Goal: Navigation & Orientation: Find specific page/section

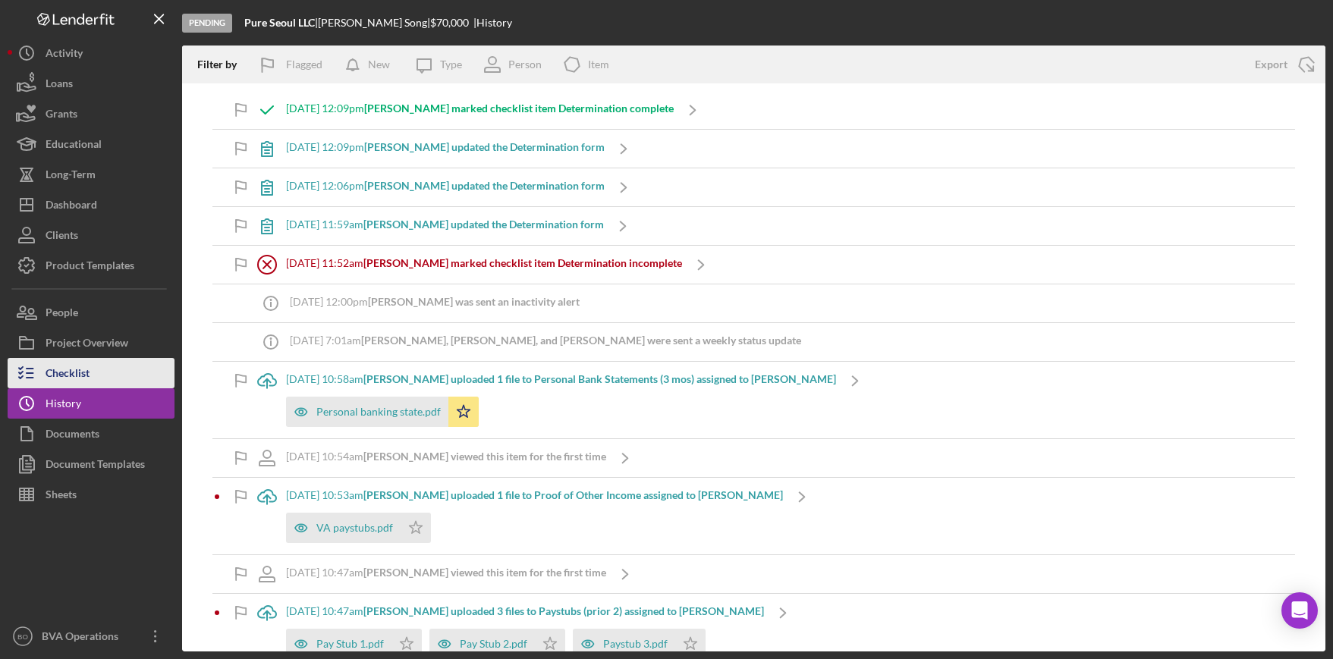
click at [103, 374] on button "Checklist" at bounding box center [91, 373] width 167 height 30
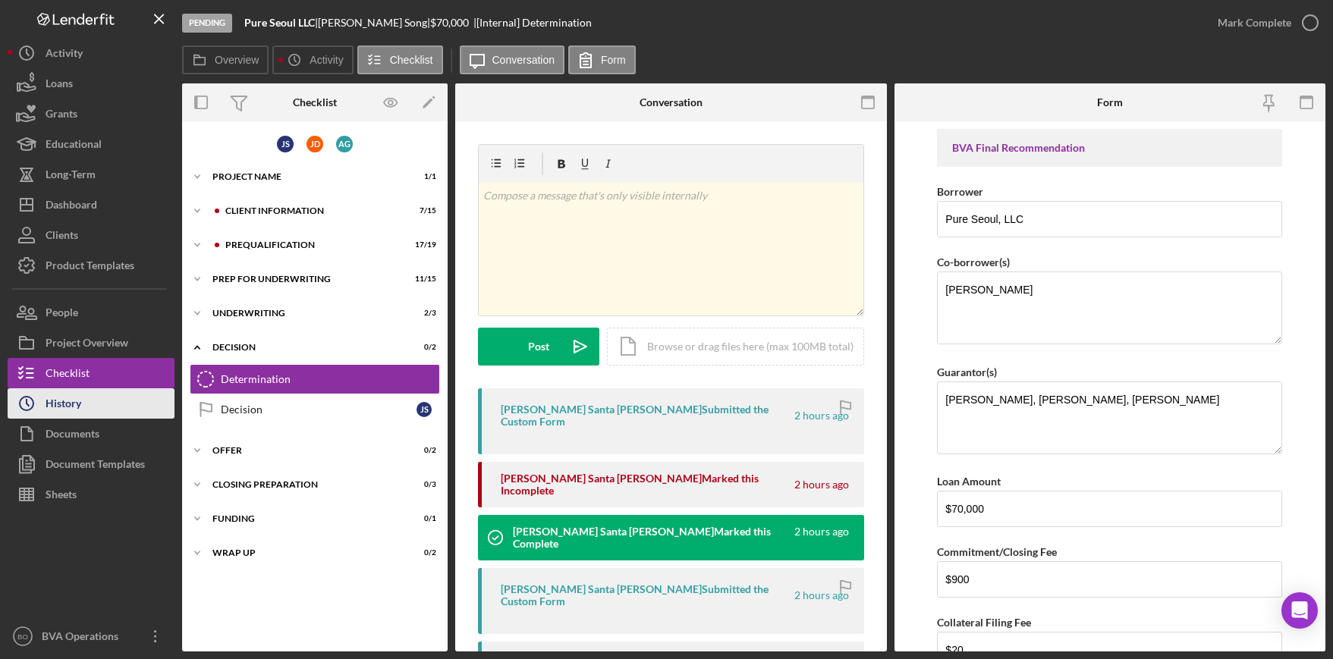
click at [86, 411] on button "Icon/History History" at bounding box center [91, 403] width 167 height 30
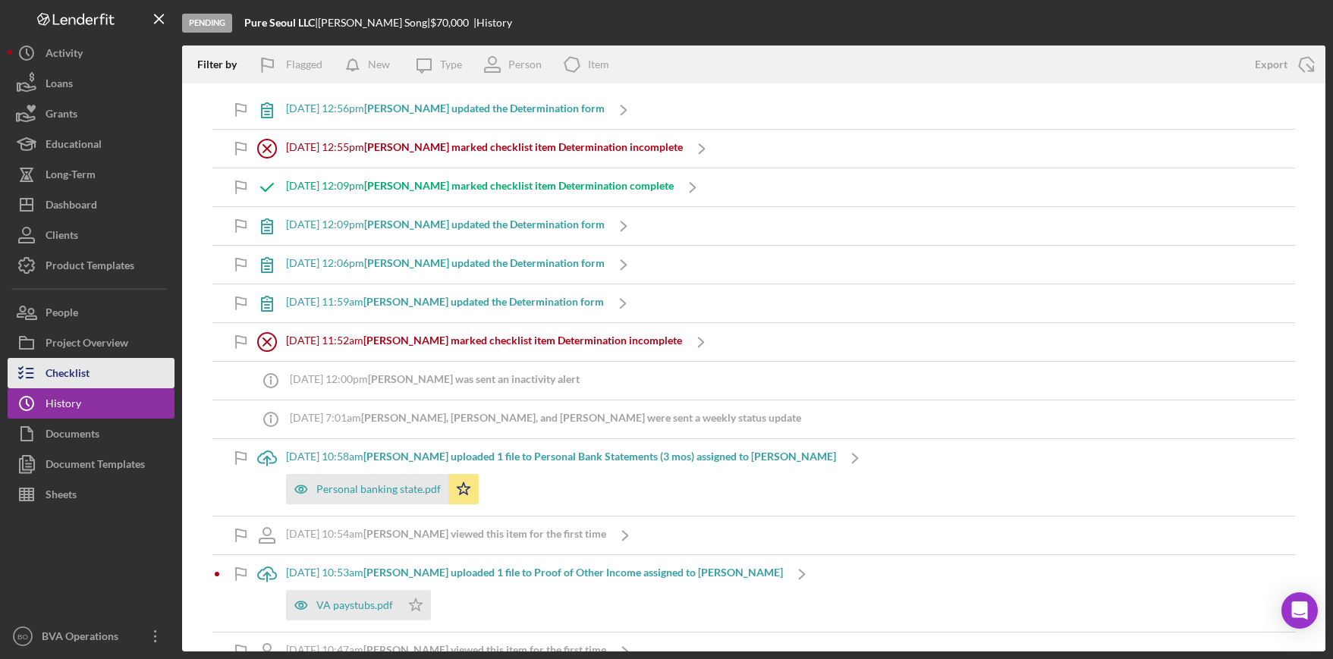
click at [70, 381] on div "Checklist" at bounding box center [68, 375] width 44 height 34
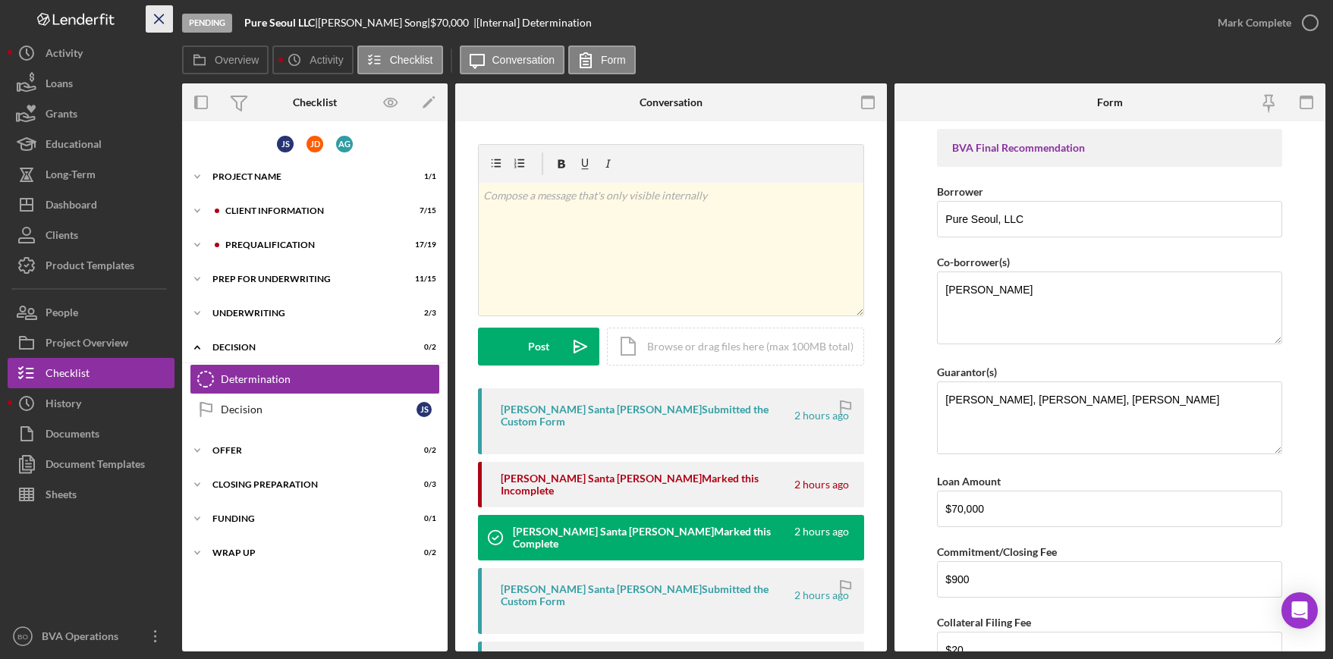
click at [160, 13] on icon "Icon/Menu Close" at bounding box center [160, 19] width 34 height 34
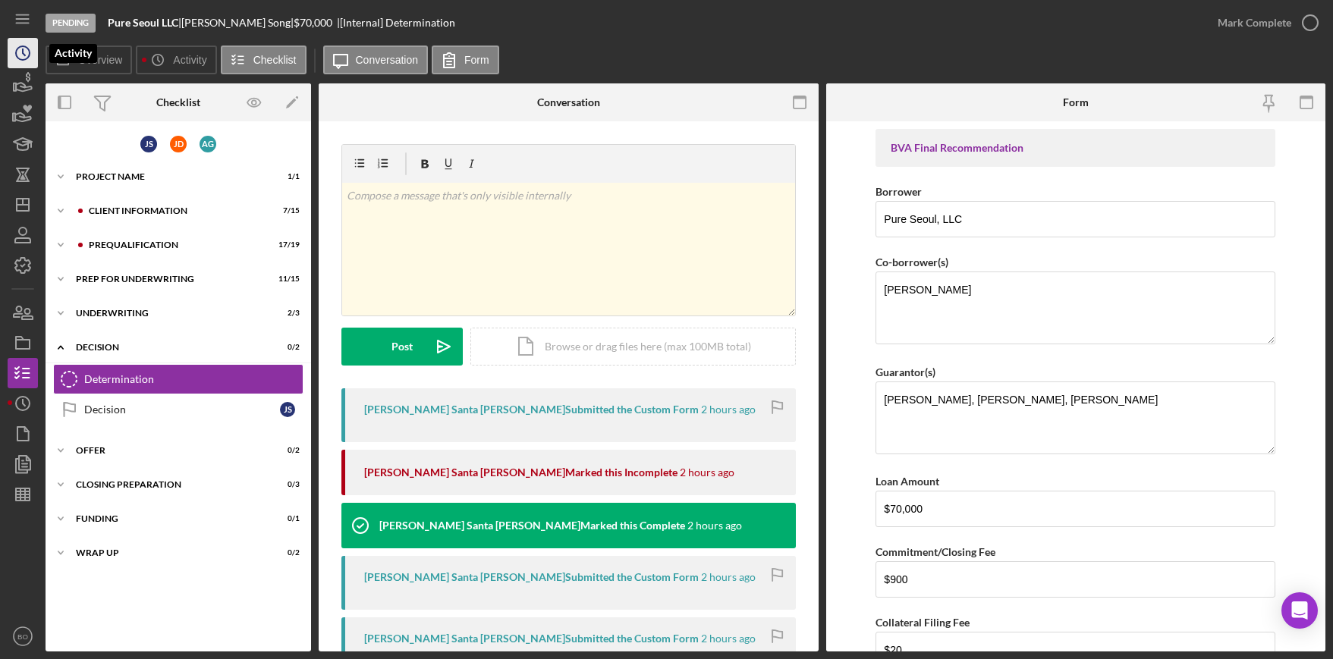
click at [20, 52] on icon "Icon/History" at bounding box center [23, 53] width 38 height 38
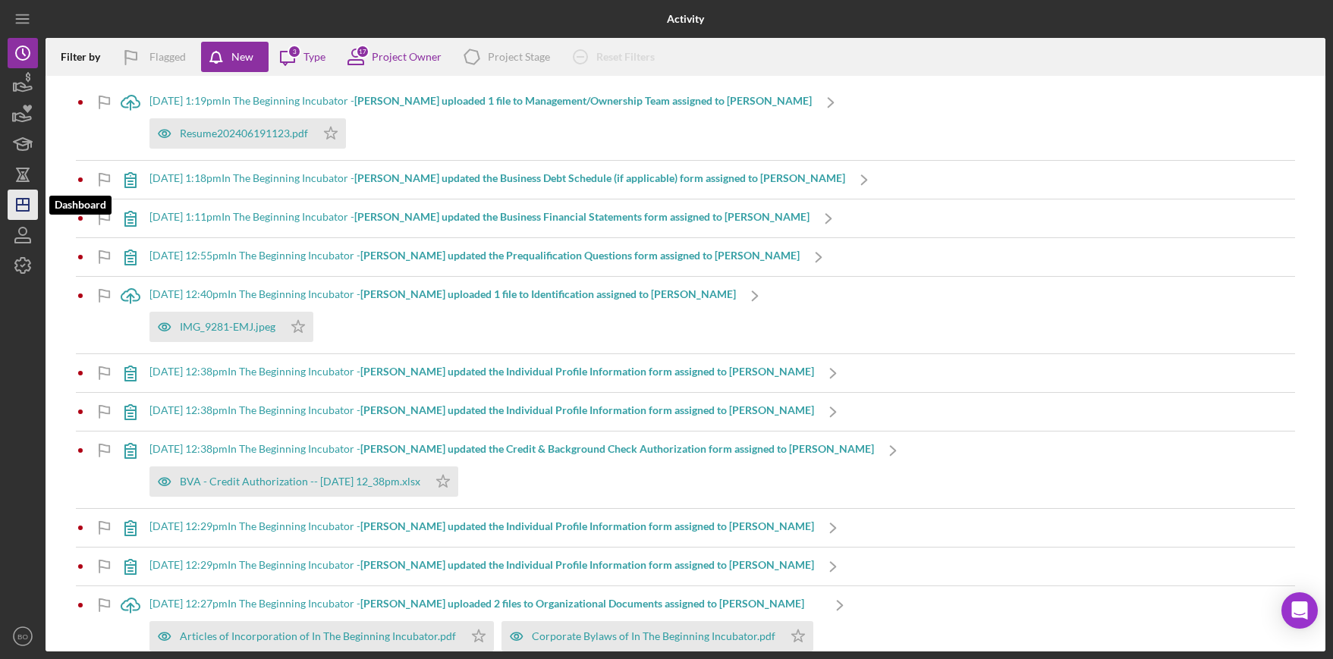
click at [27, 207] on icon "Icon/Dashboard" at bounding box center [23, 205] width 38 height 38
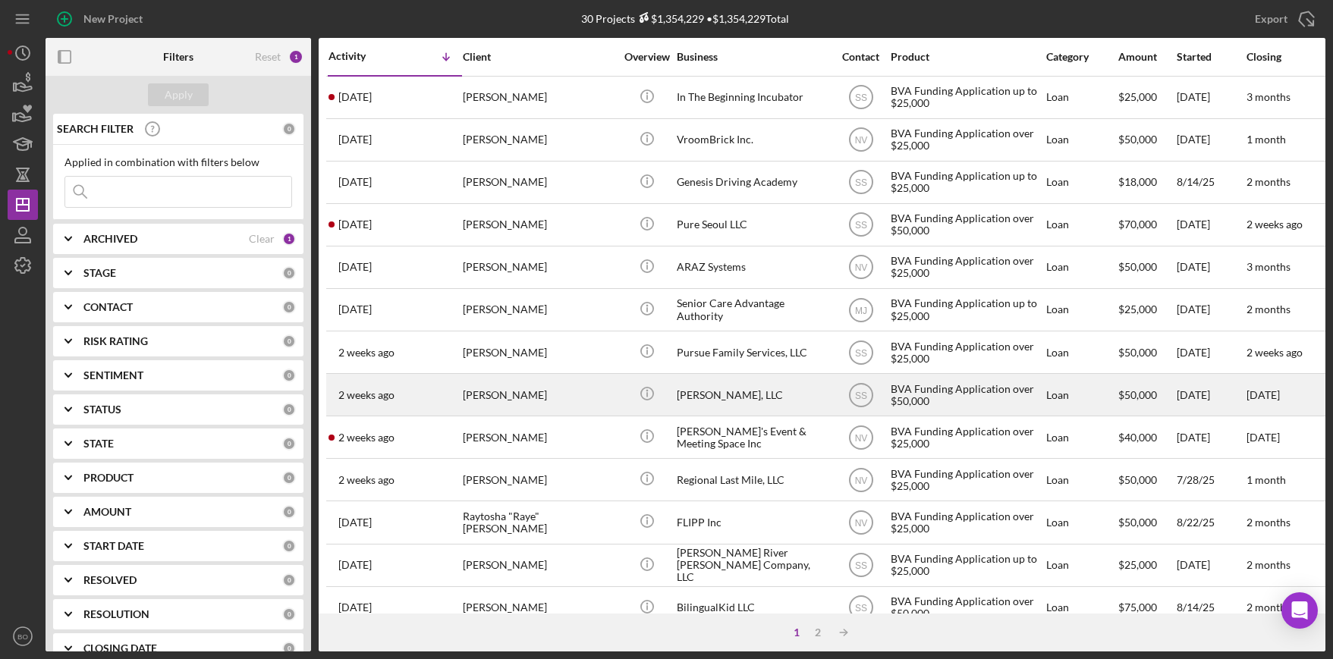
click at [735, 385] on div "[PERSON_NAME], LLC" at bounding box center [753, 395] width 152 height 40
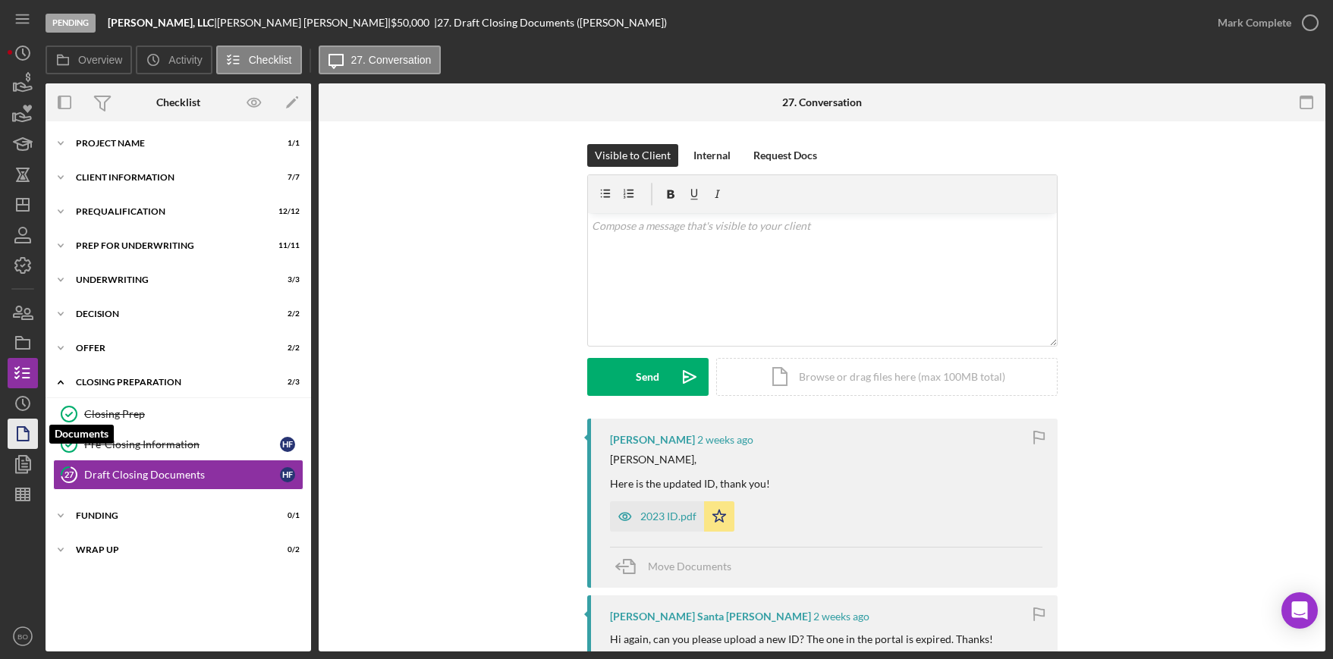
click at [20, 434] on icon "button" at bounding box center [23, 434] width 38 height 38
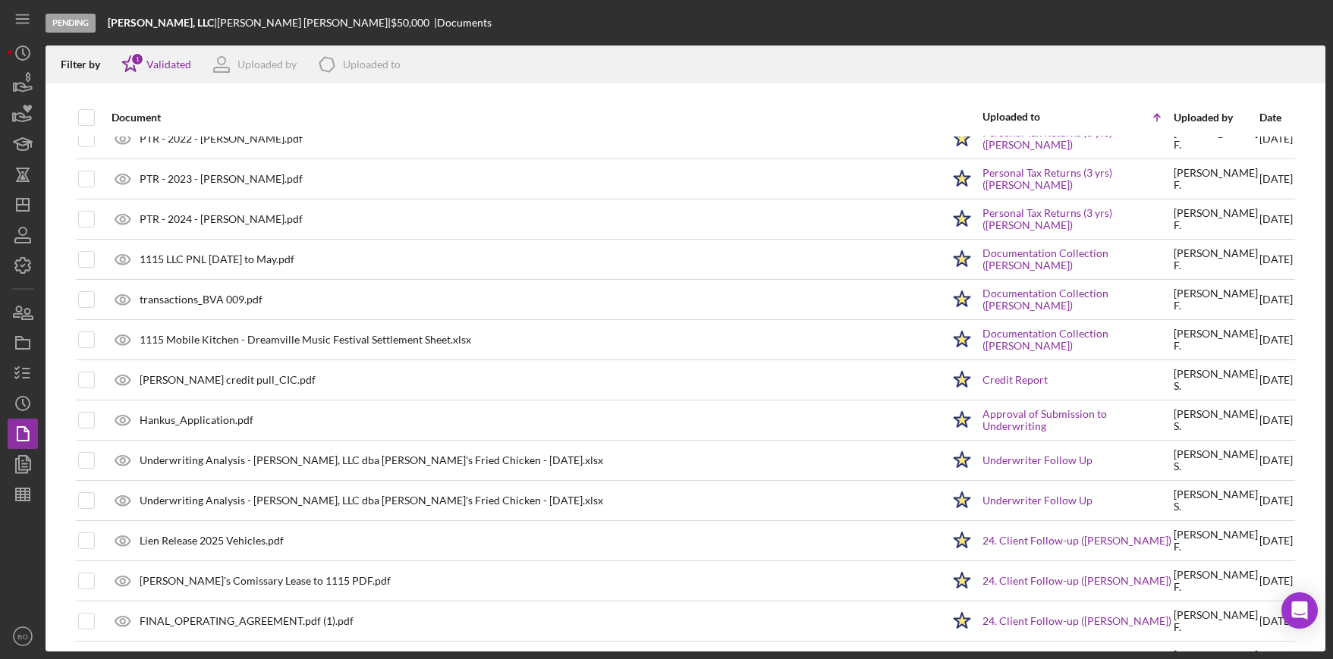
scroll to position [2275, 0]
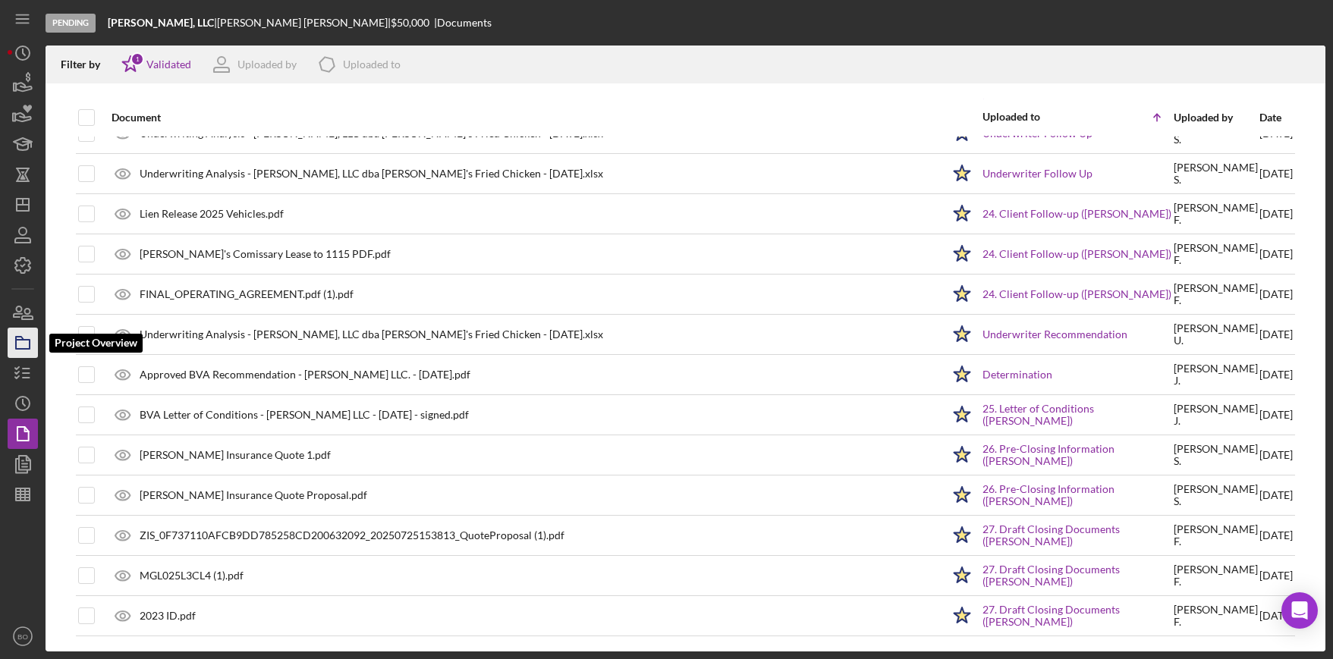
click at [22, 339] on polygon "button" at bounding box center [20, 338] width 8 height 3
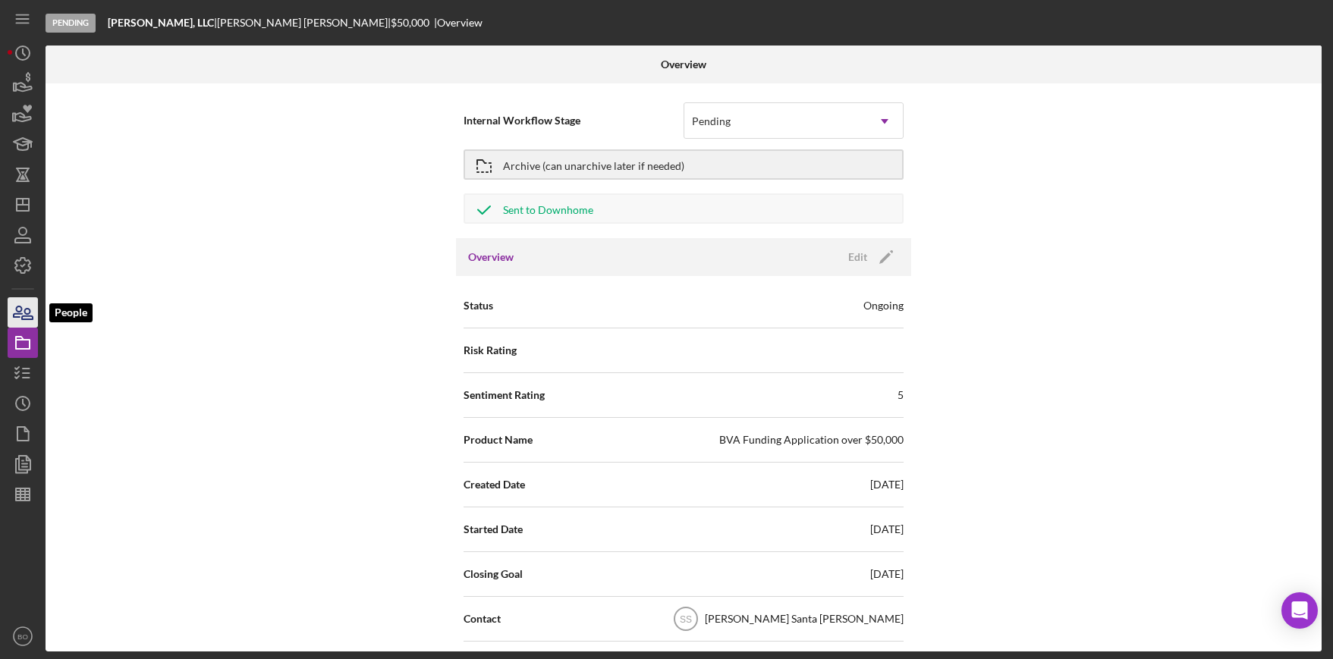
click at [17, 301] on icon "button" at bounding box center [23, 313] width 38 height 38
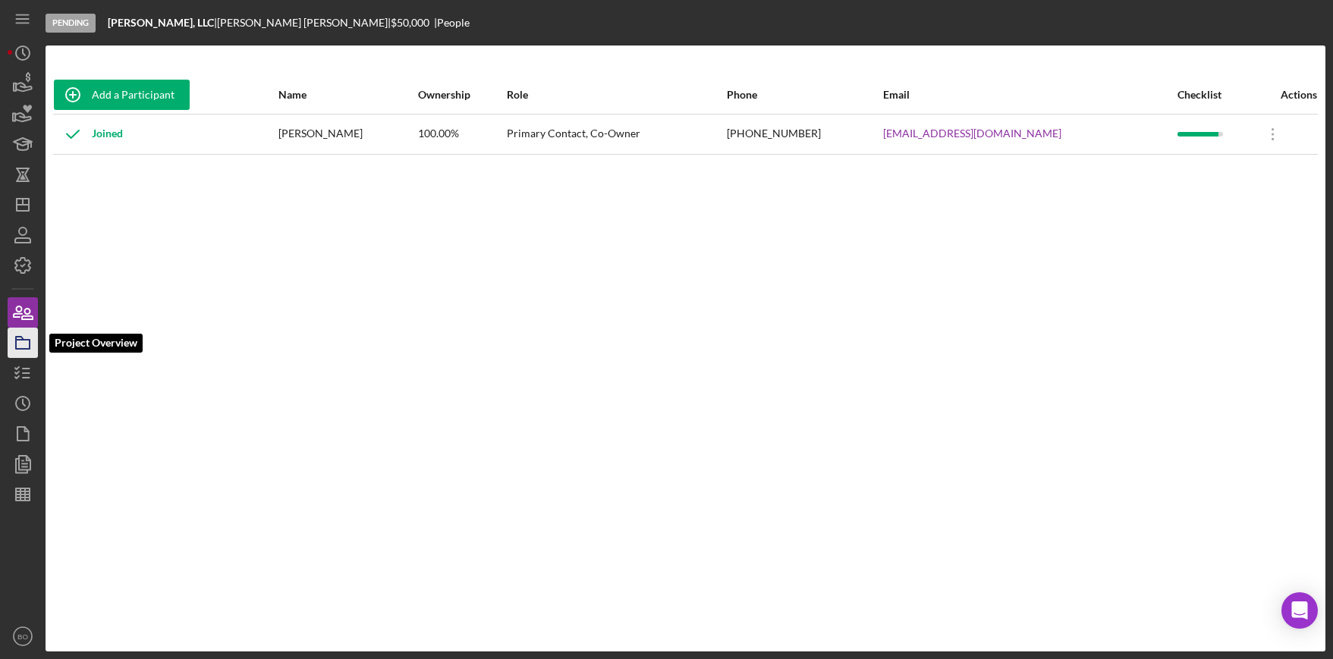
click at [20, 347] on icon "button" at bounding box center [23, 343] width 38 height 38
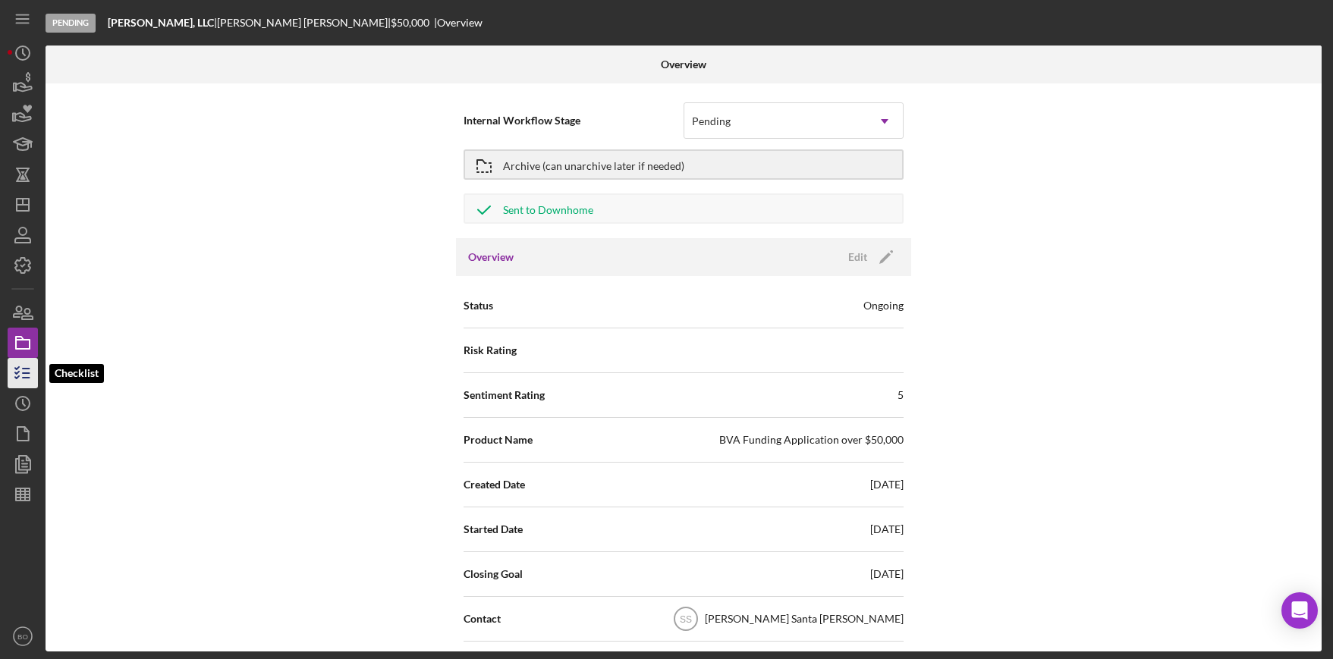
click at [25, 386] on icon "button" at bounding box center [23, 373] width 38 height 38
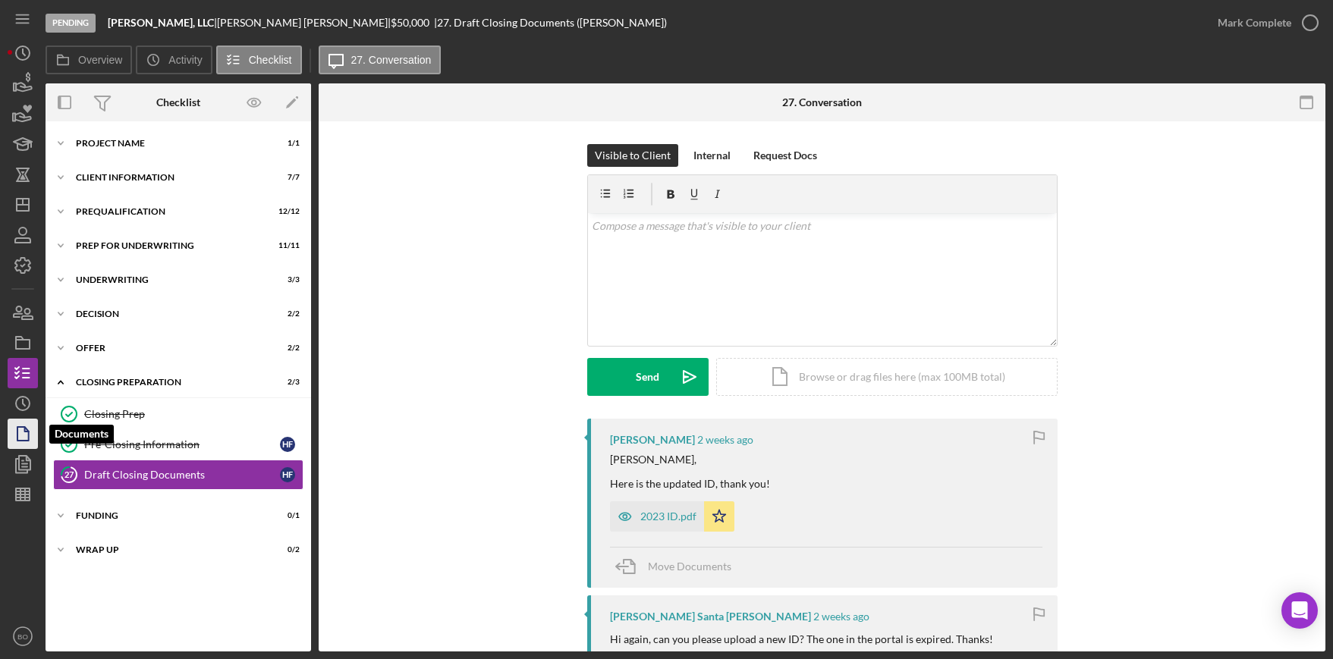
click at [24, 434] on icon "button" at bounding box center [23, 434] width 38 height 38
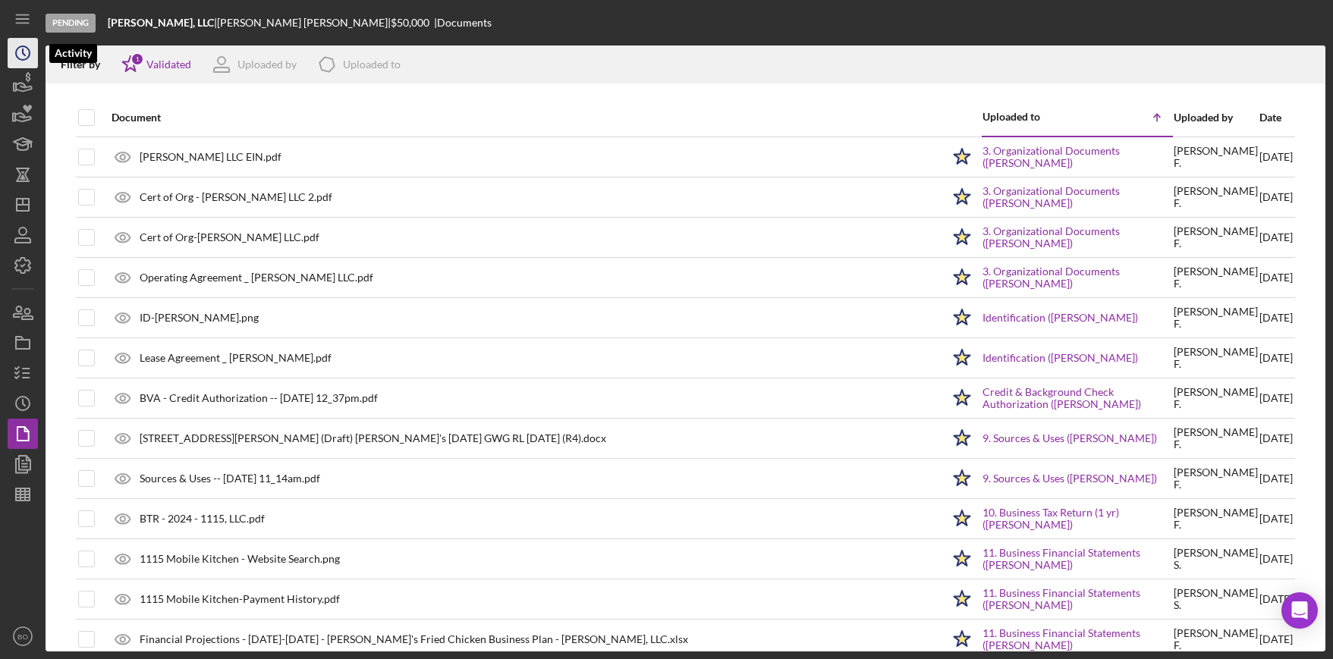
click at [20, 63] on icon "Icon/History" at bounding box center [23, 53] width 38 height 38
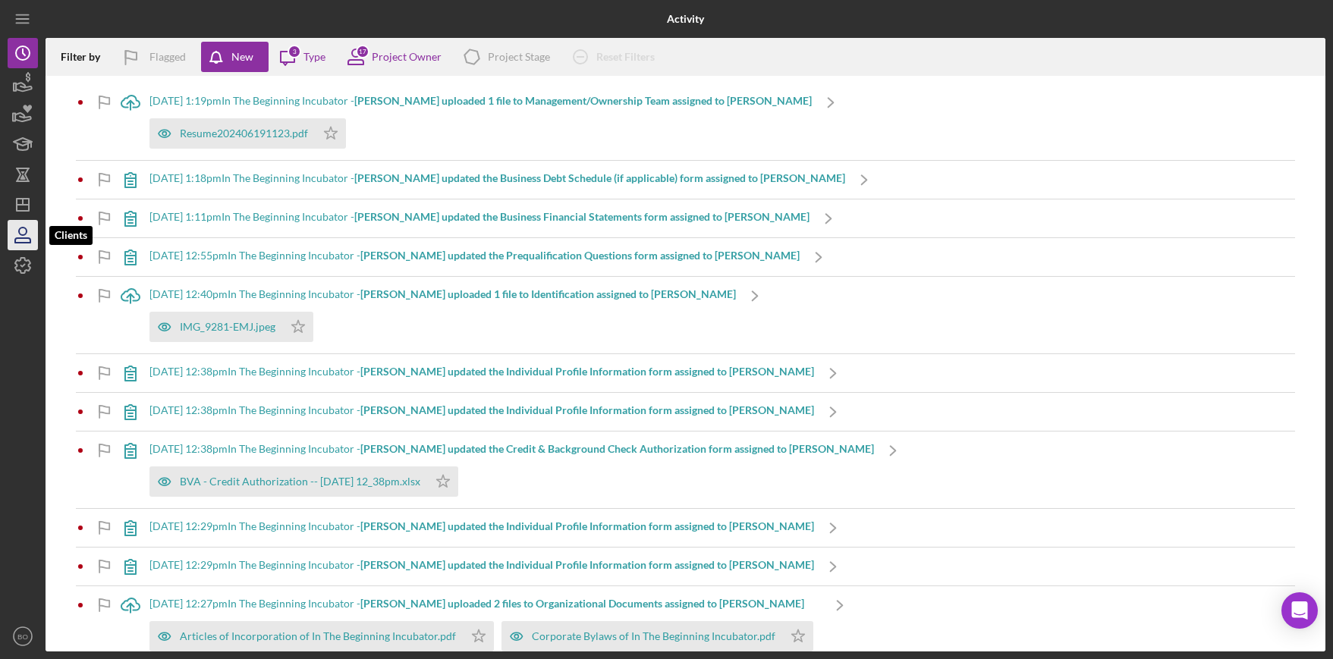
click at [29, 236] on icon "button" at bounding box center [23, 235] width 38 height 38
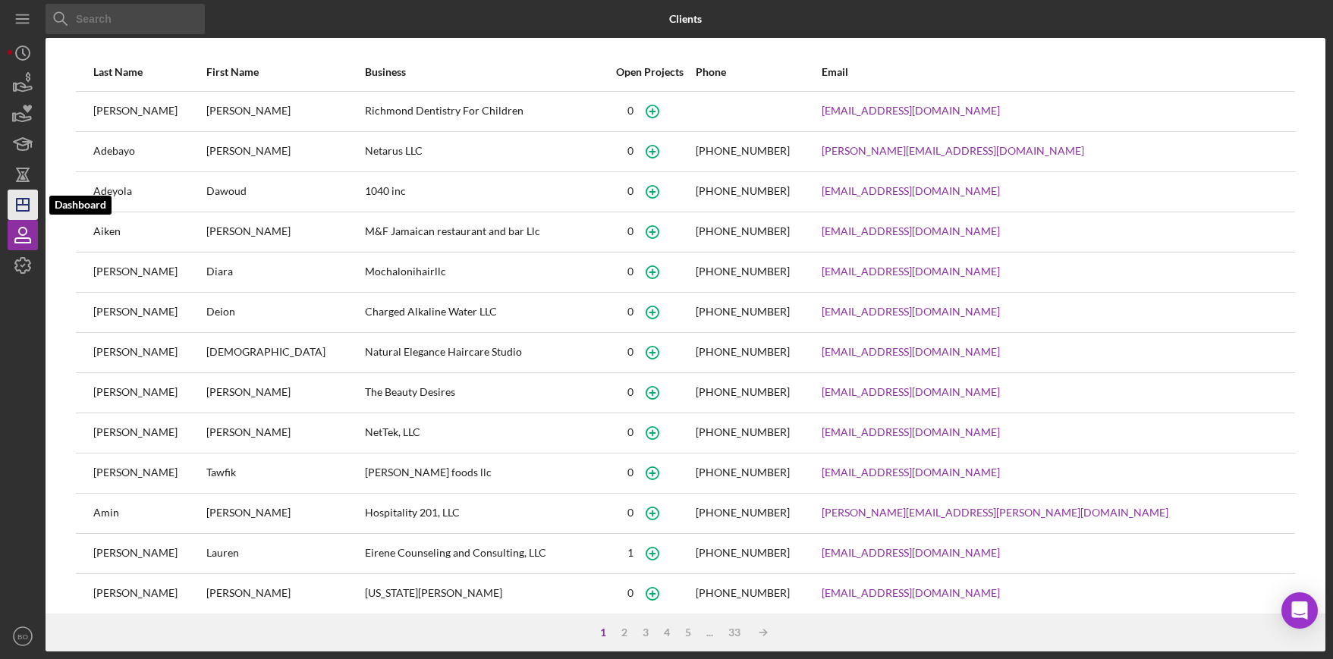
click at [29, 196] on icon "Icon/Dashboard" at bounding box center [23, 205] width 38 height 38
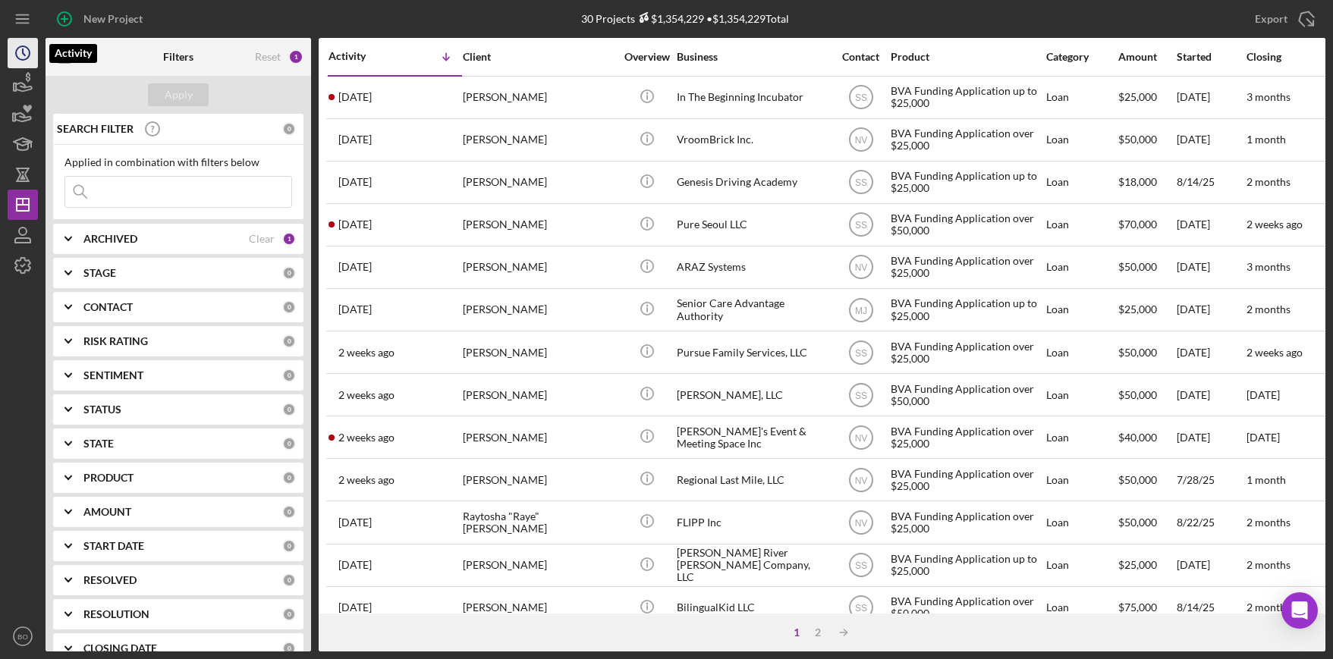
click at [16, 55] on circle "button" at bounding box center [23, 53] width 14 height 14
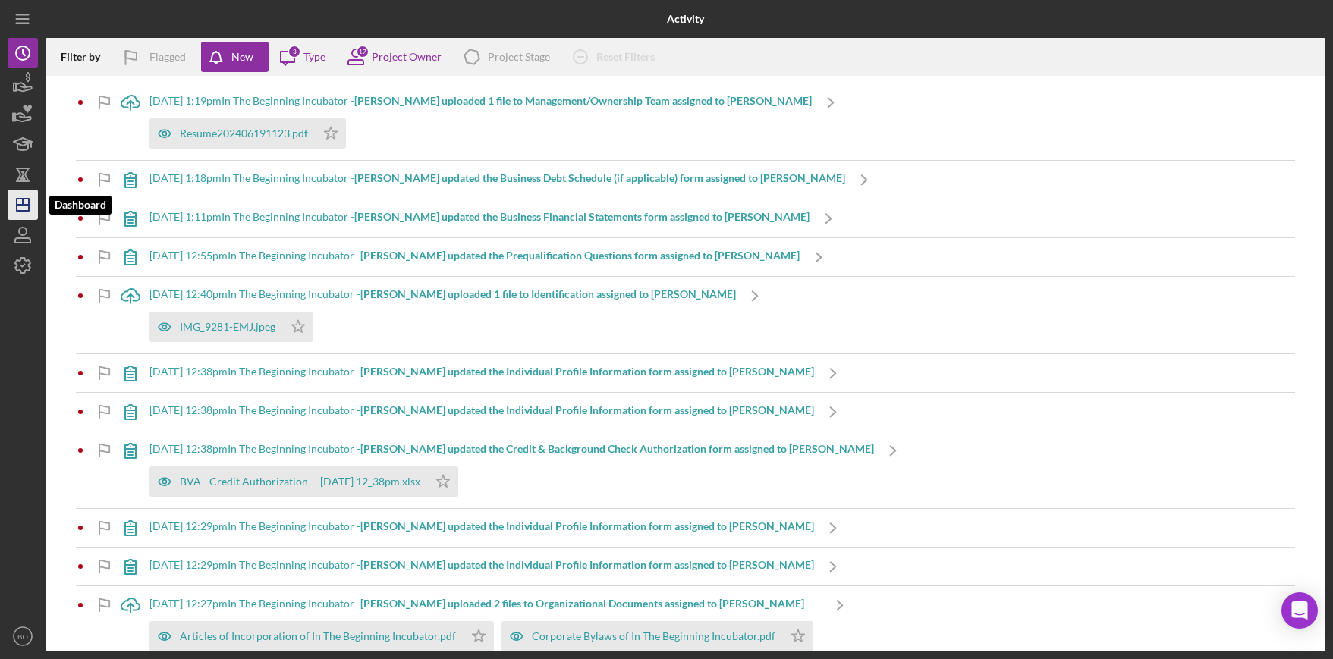
click at [23, 214] on icon "Icon/Dashboard" at bounding box center [23, 205] width 38 height 38
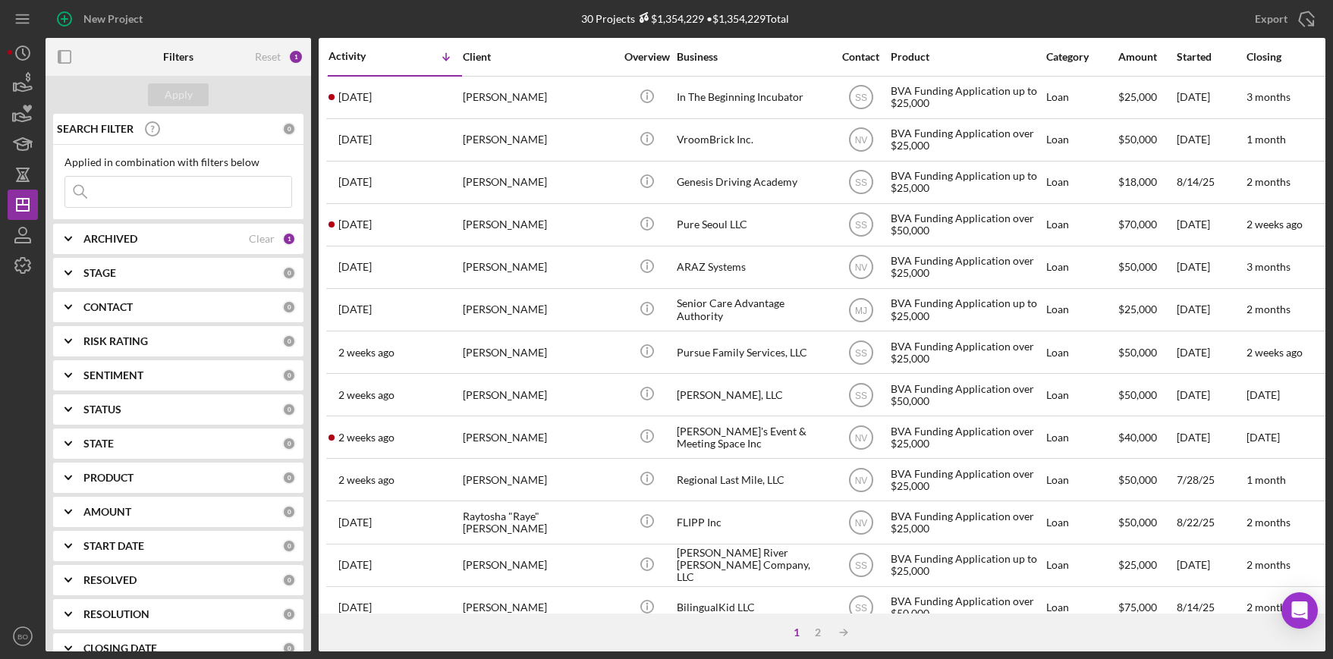
click at [68, 237] on icon "Icon/Expander" at bounding box center [68, 239] width 38 height 38
click at [76, 236] on icon "Icon/Expander" at bounding box center [68, 239] width 38 height 38
click at [30, 67] on icon "Icon/History" at bounding box center [23, 53] width 38 height 38
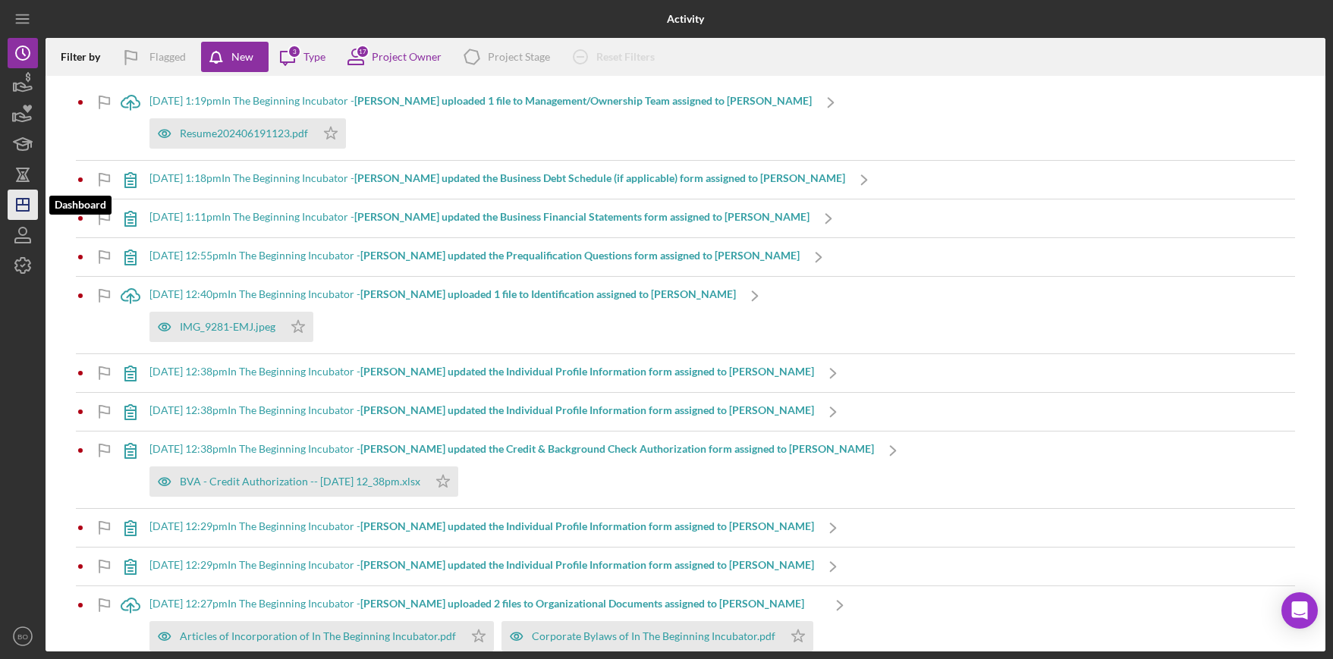
click at [27, 205] on line "button" at bounding box center [23, 205] width 12 height 0
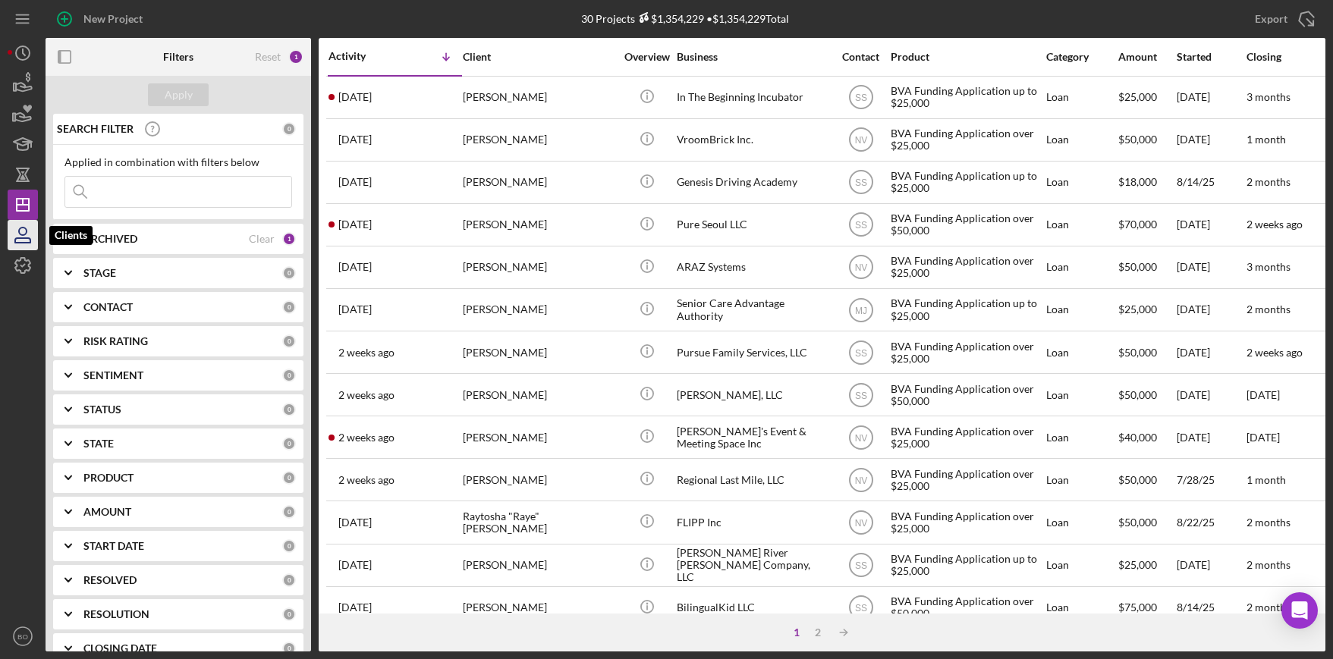
click at [24, 238] on icon "button" at bounding box center [22, 240] width 15 height 5
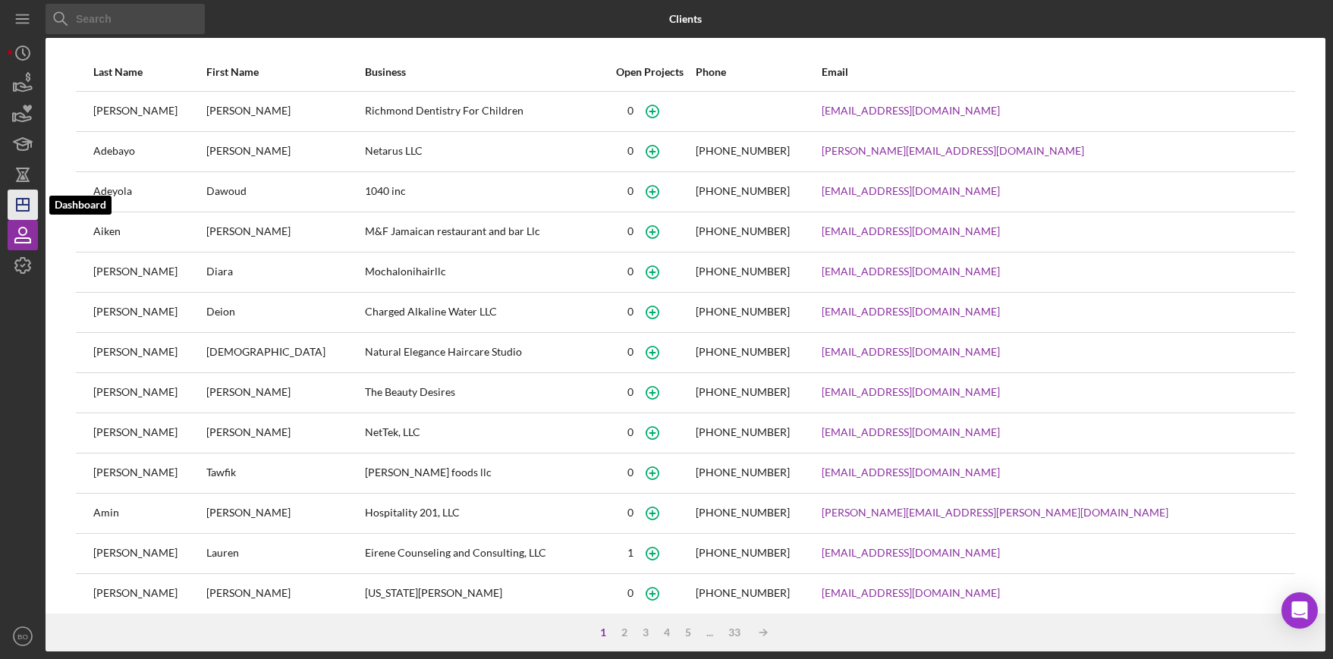
click at [21, 205] on line "button" at bounding box center [23, 205] width 12 height 0
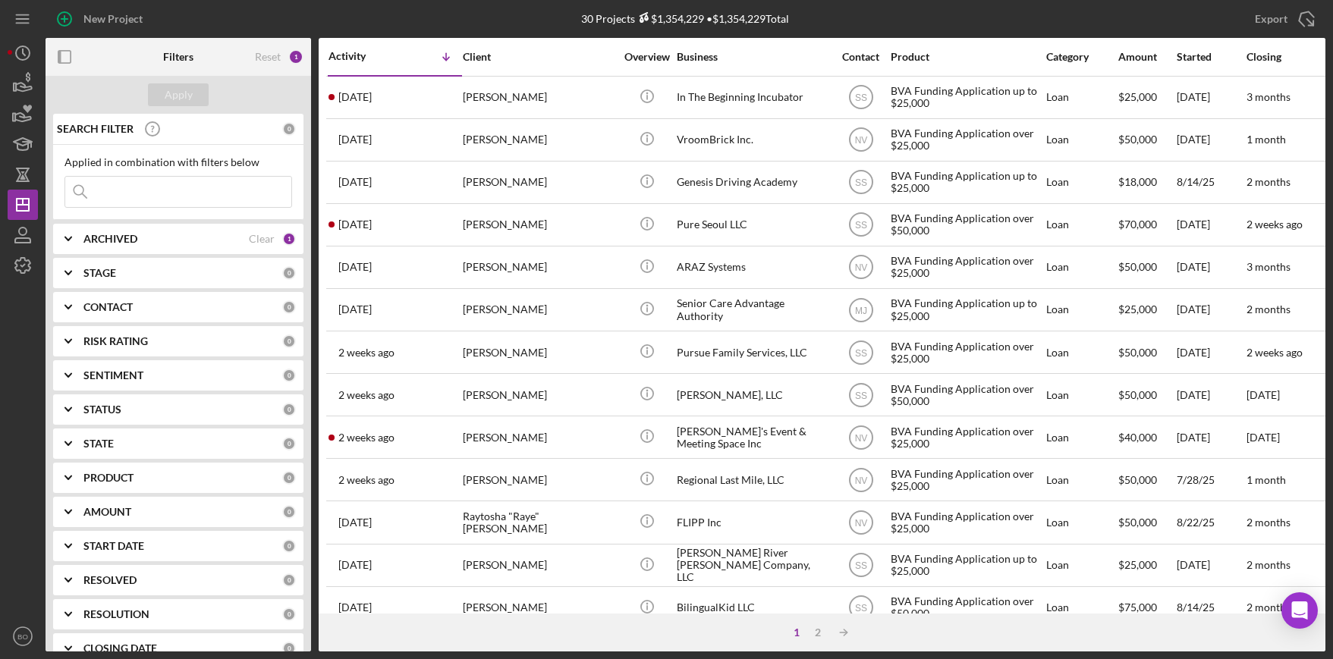
click at [61, 240] on icon "Icon/Expander" at bounding box center [68, 239] width 38 height 38
click at [822, 635] on div "2" at bounding box center [817, 633] width 21 height 12
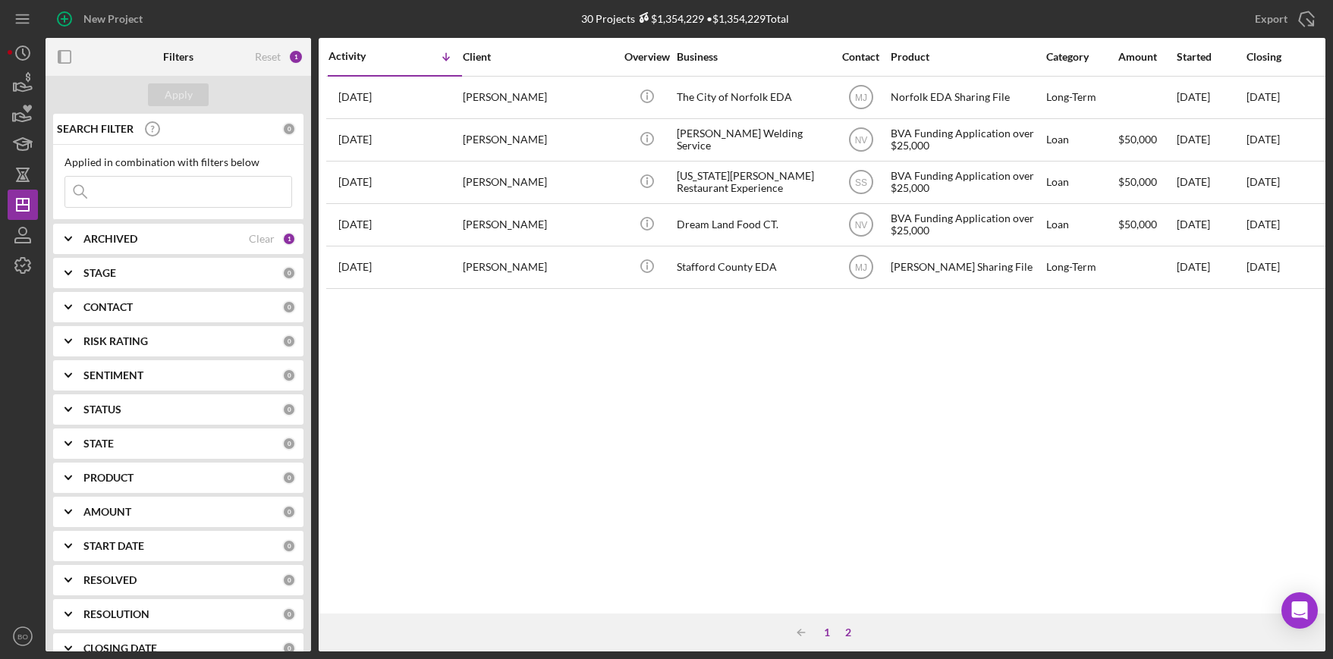
click at [824, 634] on div "1" at bounding box center [826, 633] width 21 height 12
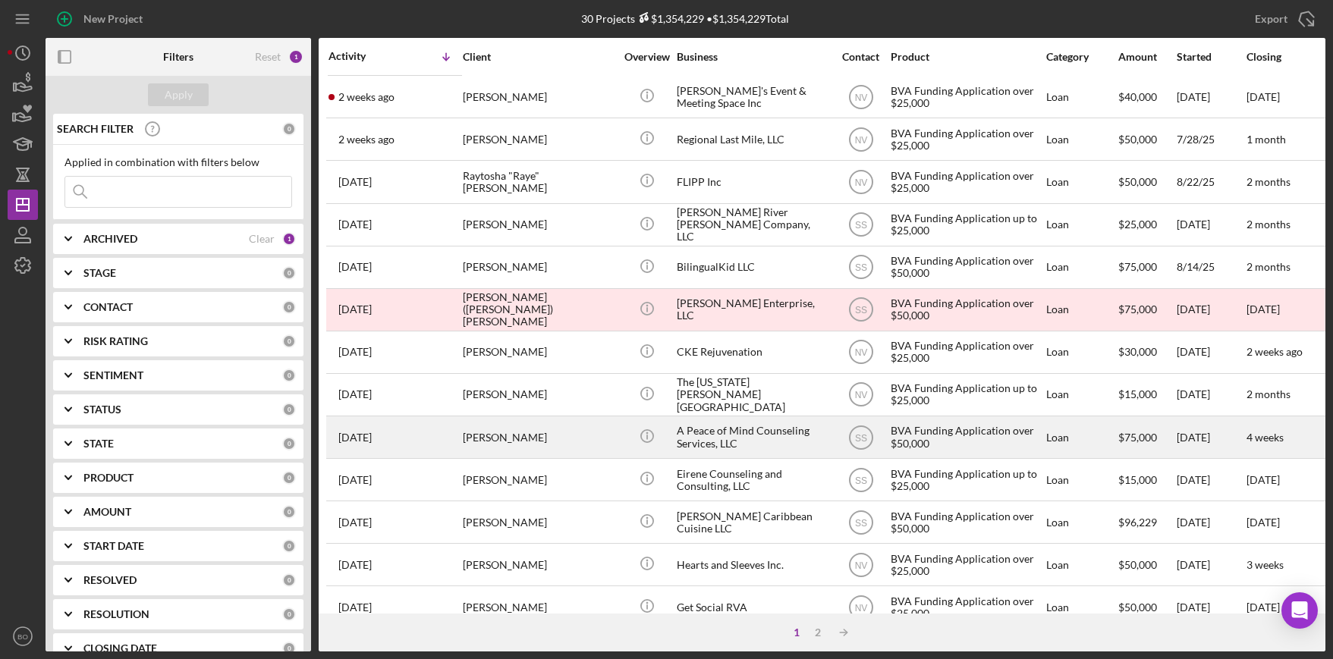
scroll to position [340, 0]
click at [792, 370] on div "CKE Rejuvenation" at bounding box center [753, 353] width 152 height 40
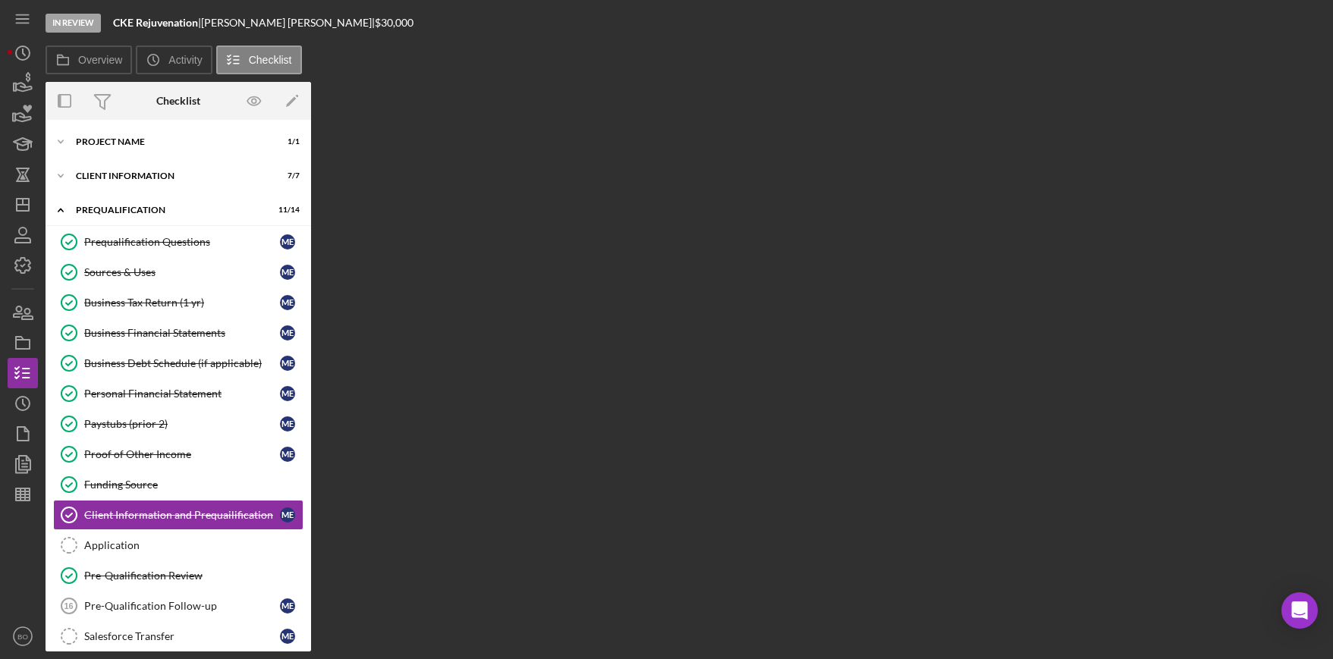
scroll to position [130, 0]
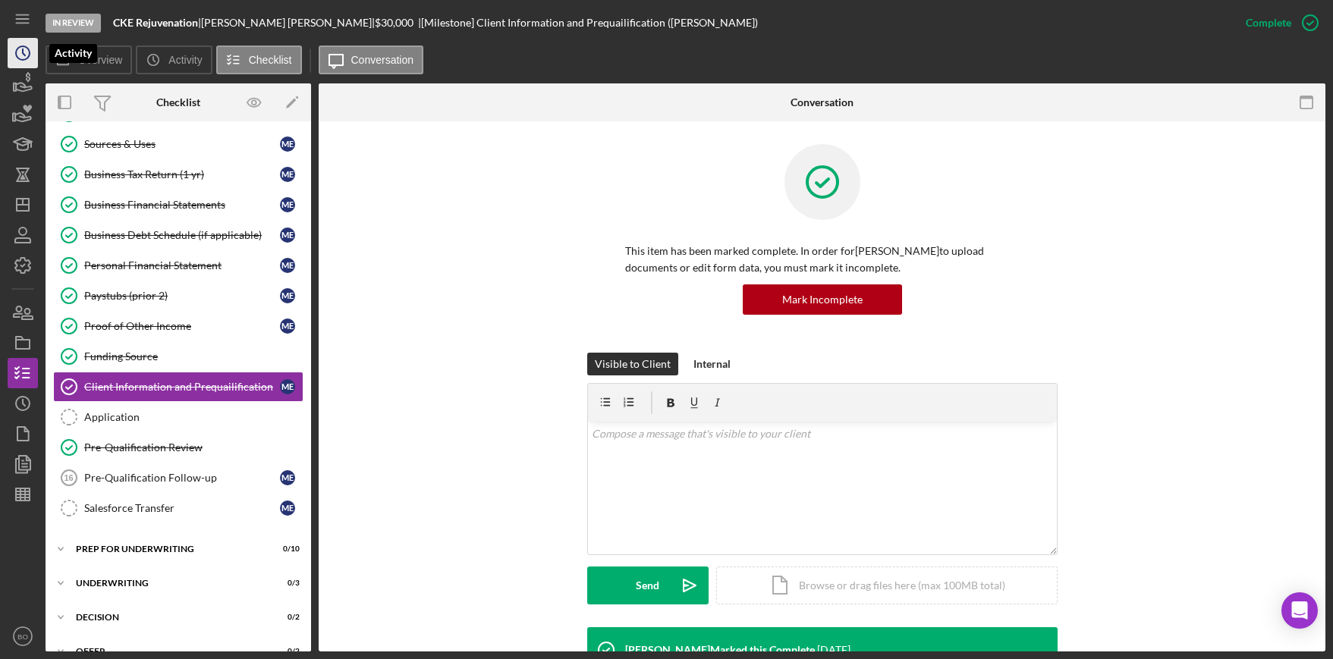
click at [20, 50] on icon "Icon/History" at bounding box center [23, 53] width 38 height 38
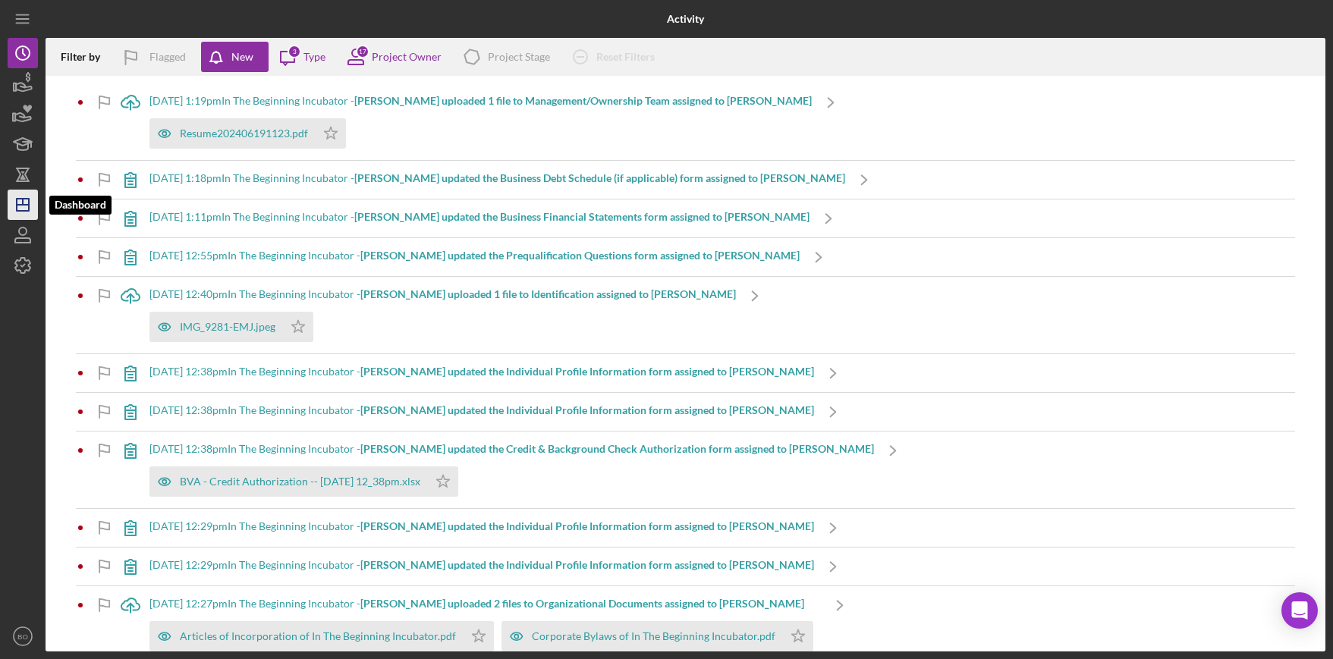
click at [29, 201] on polygon "button" at bounding box center [23, 205] width 12 height 12
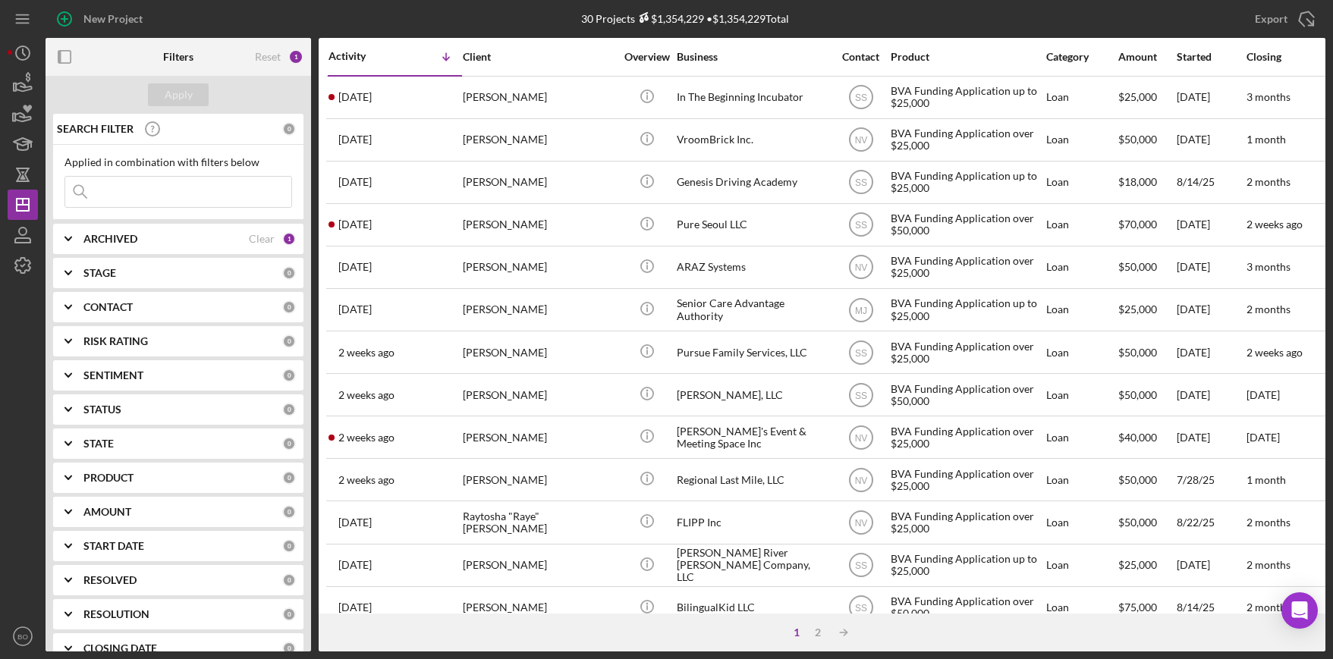
click at [72, 240] on icon "Icon/Expander" at bounding box center [68, 239] width 38 height 38
click at [814, 633] on div "2" at bounding box center [817, 633] width 21 height 12
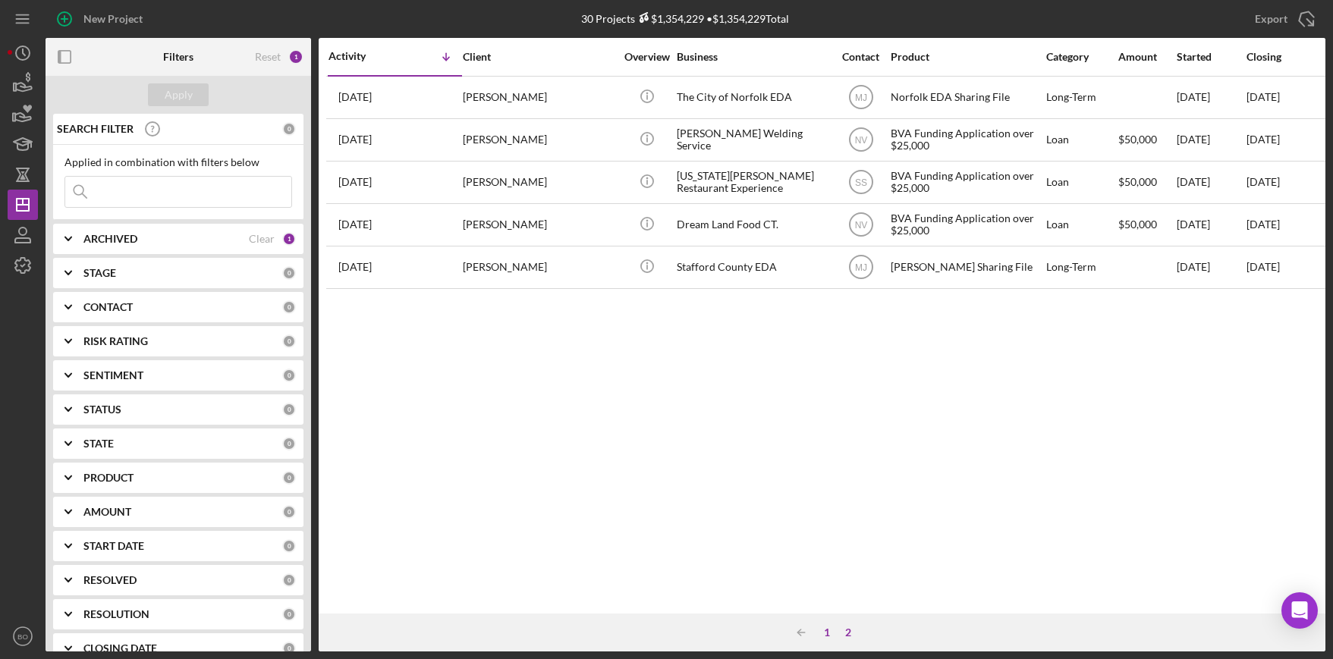
click at [826, 633] on div "1" at bounding box center [826, 633] width 21 height 12
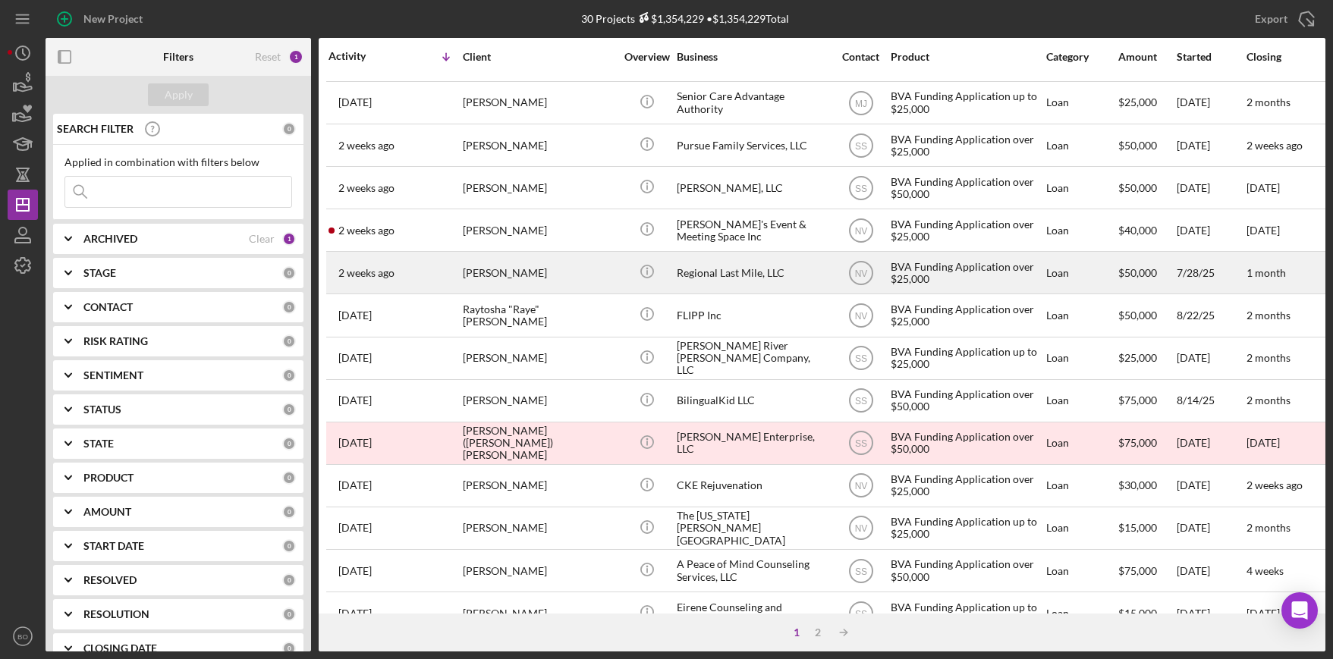
scroll to position [545, 0]
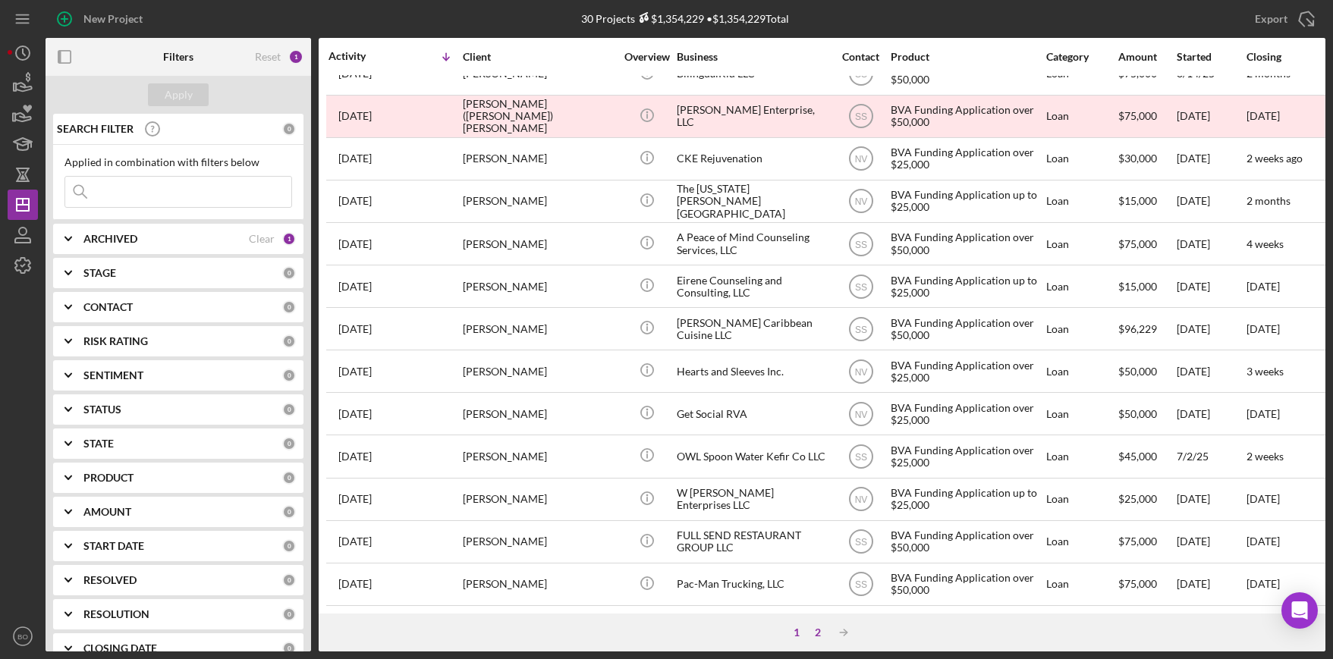
click at [821, 628] on div "2" at bounding box center [817, 633] width 21 height 12
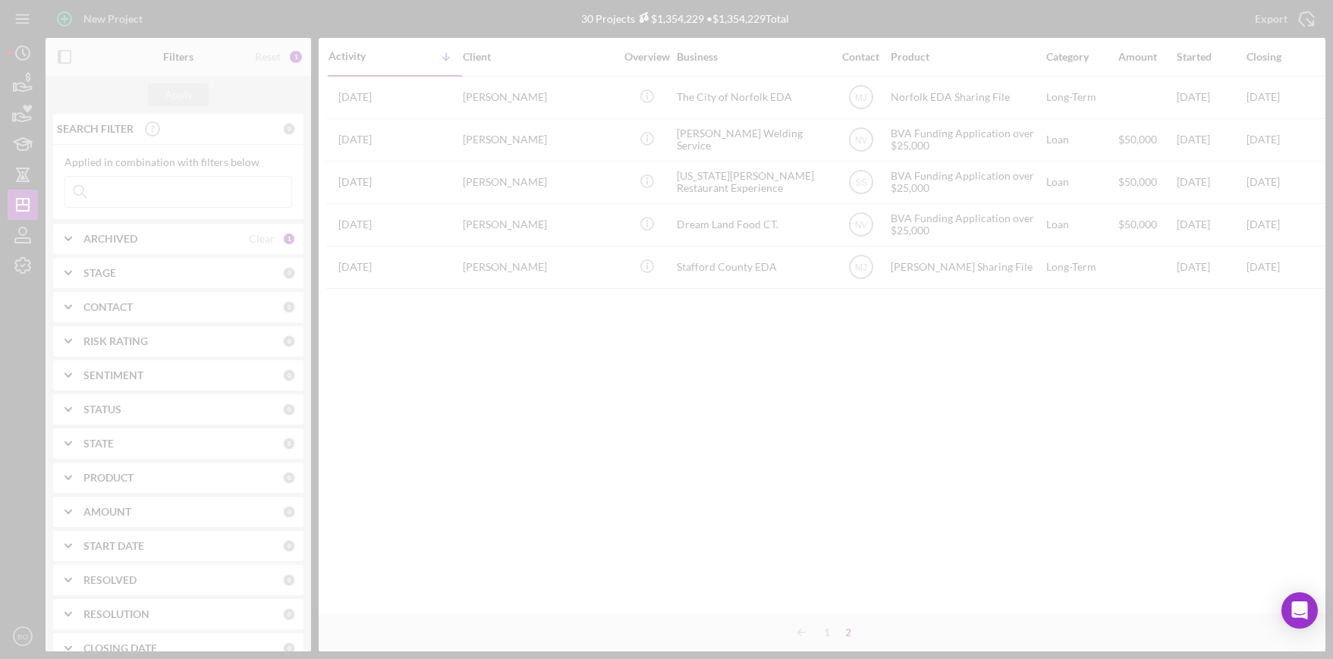
scroll to position [0, 0]
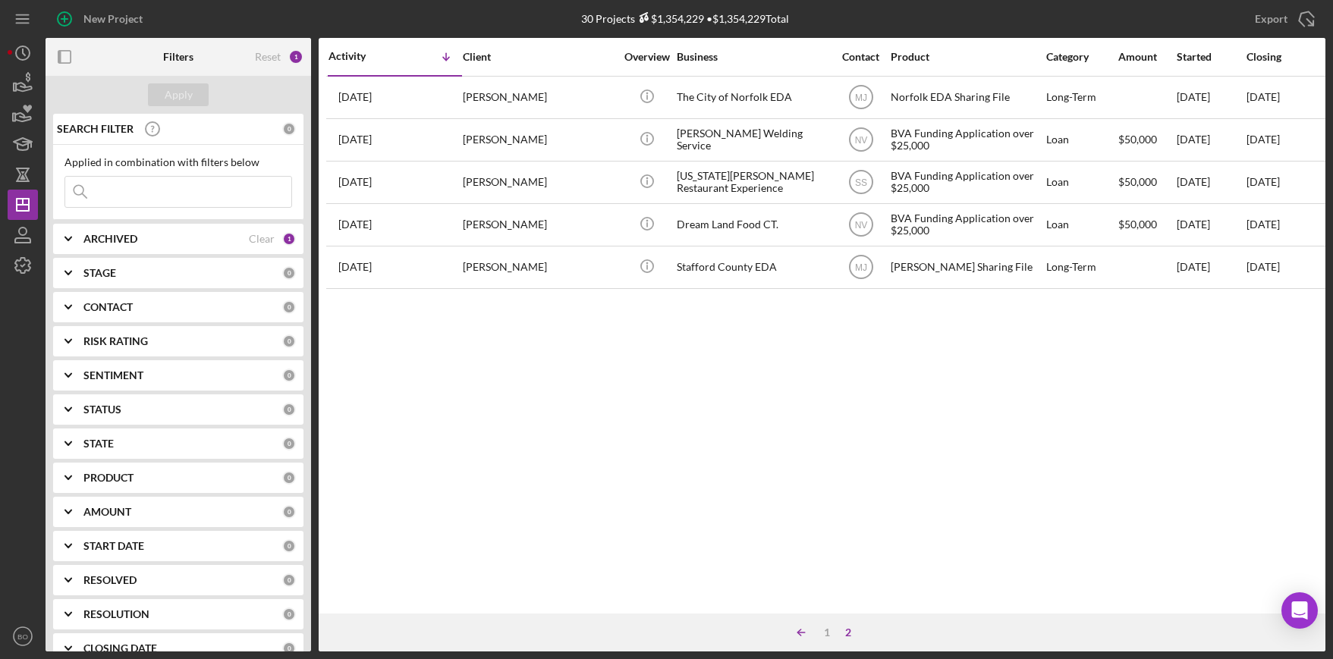
click at [801, 630] on icon "Icon/Table Sort Arrow" at bounding box center [801, 633] width 30 height 30
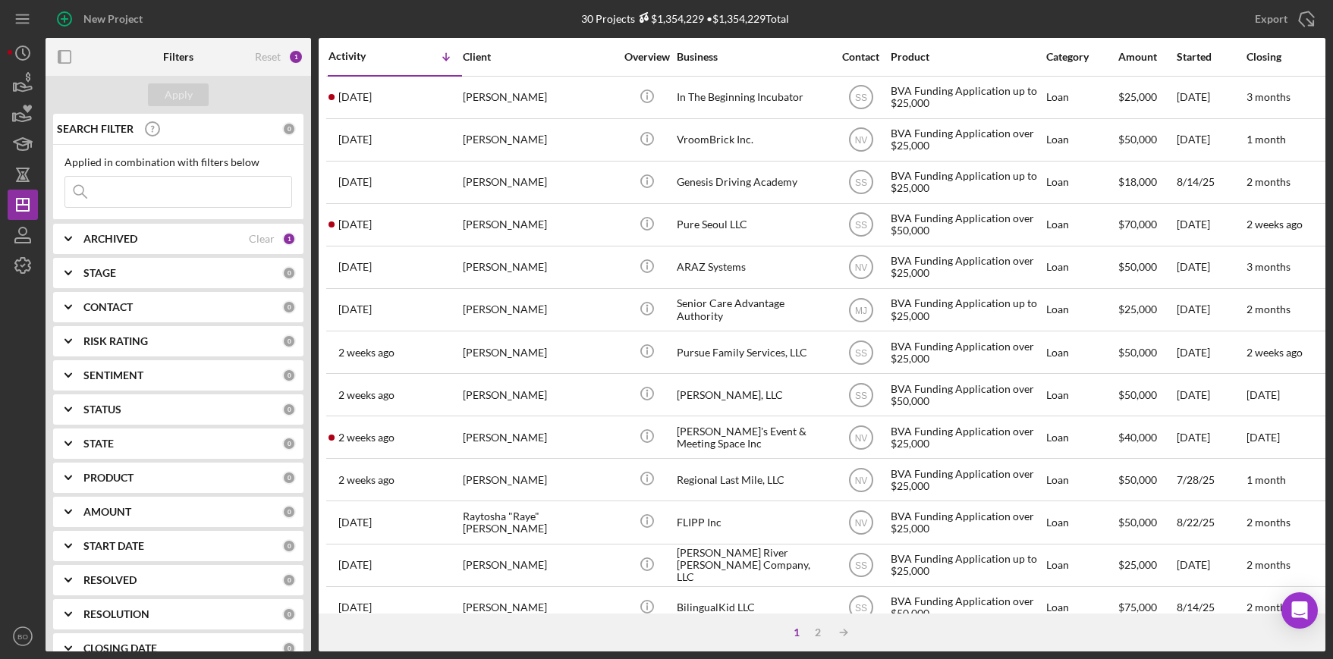
click at [800, 631] on div "1" at bounding box center [796, 633] width 21 height 12
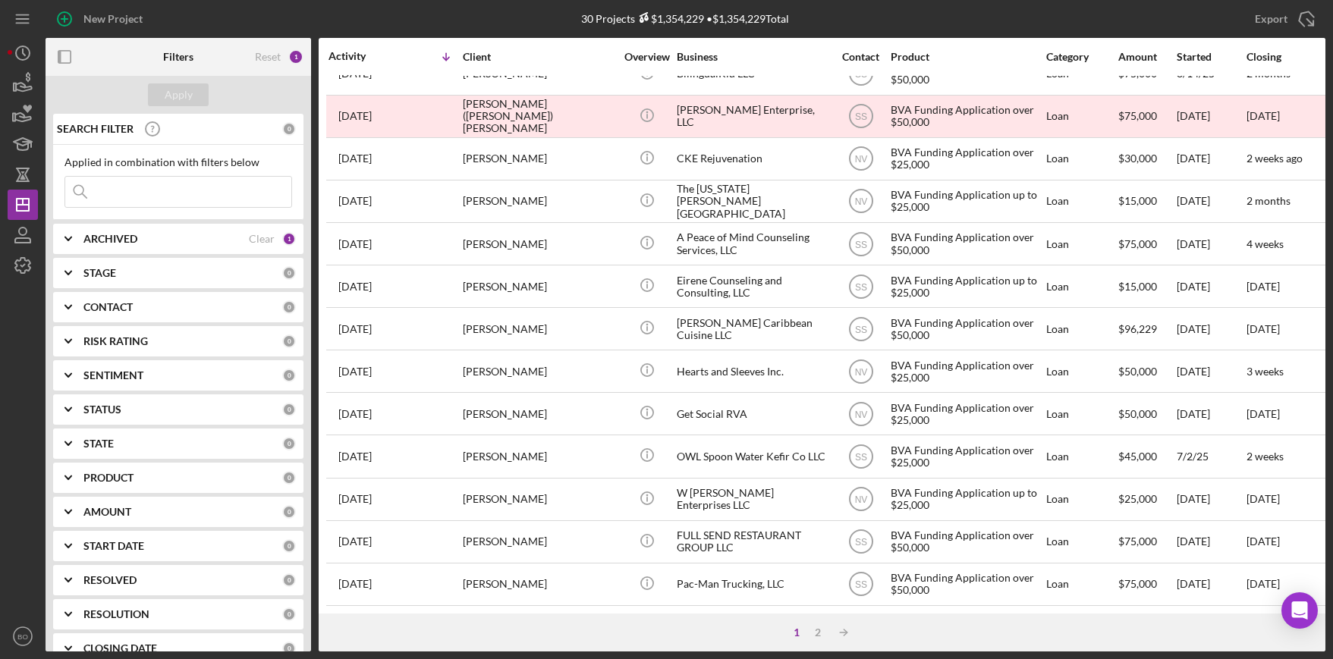
scroll to position [545, 0]
click at [819, 631] on div "2" at bounding box center [817, 633] width 21 height 12
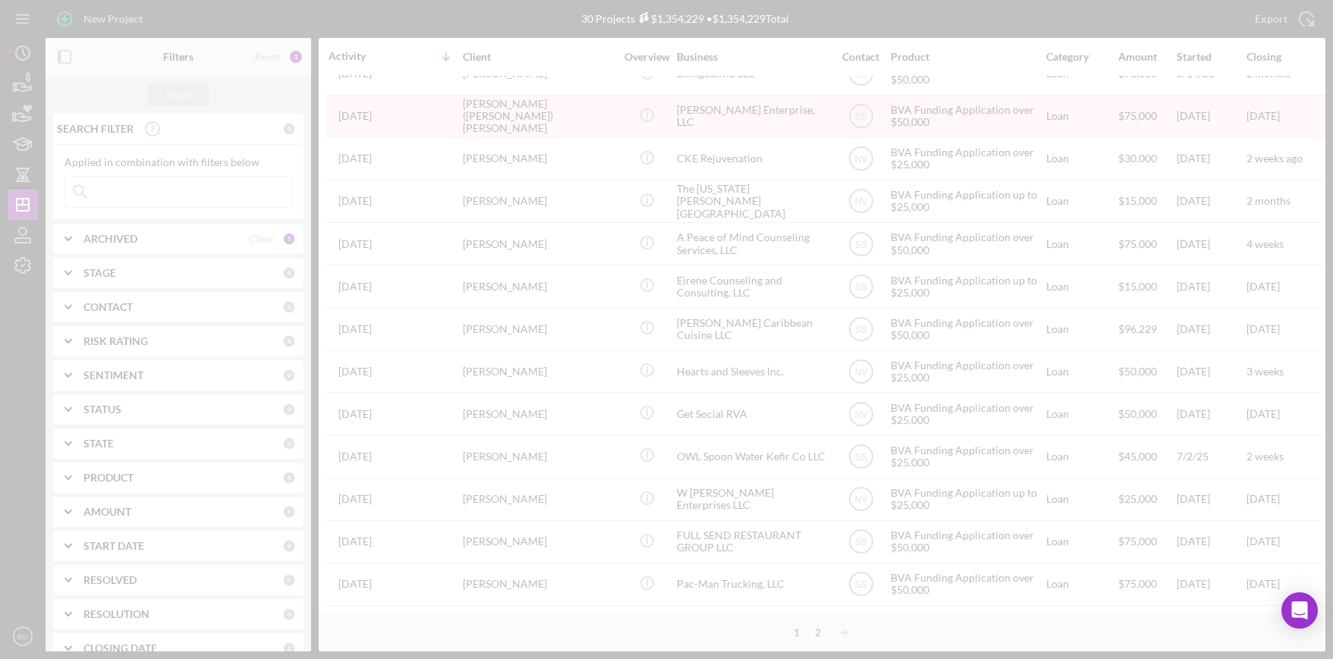
scroll to position [0, 0]
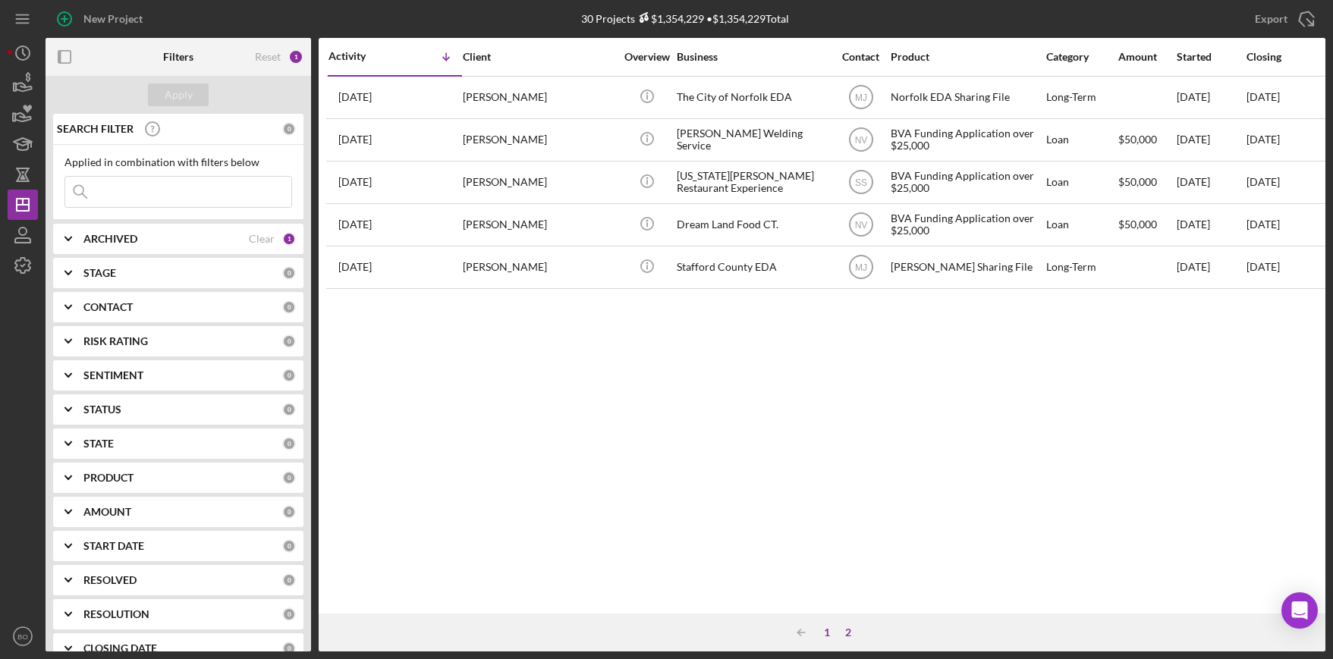
click at [827, 629] on div "1" at bounding box center [826, 633] width 21 height 12
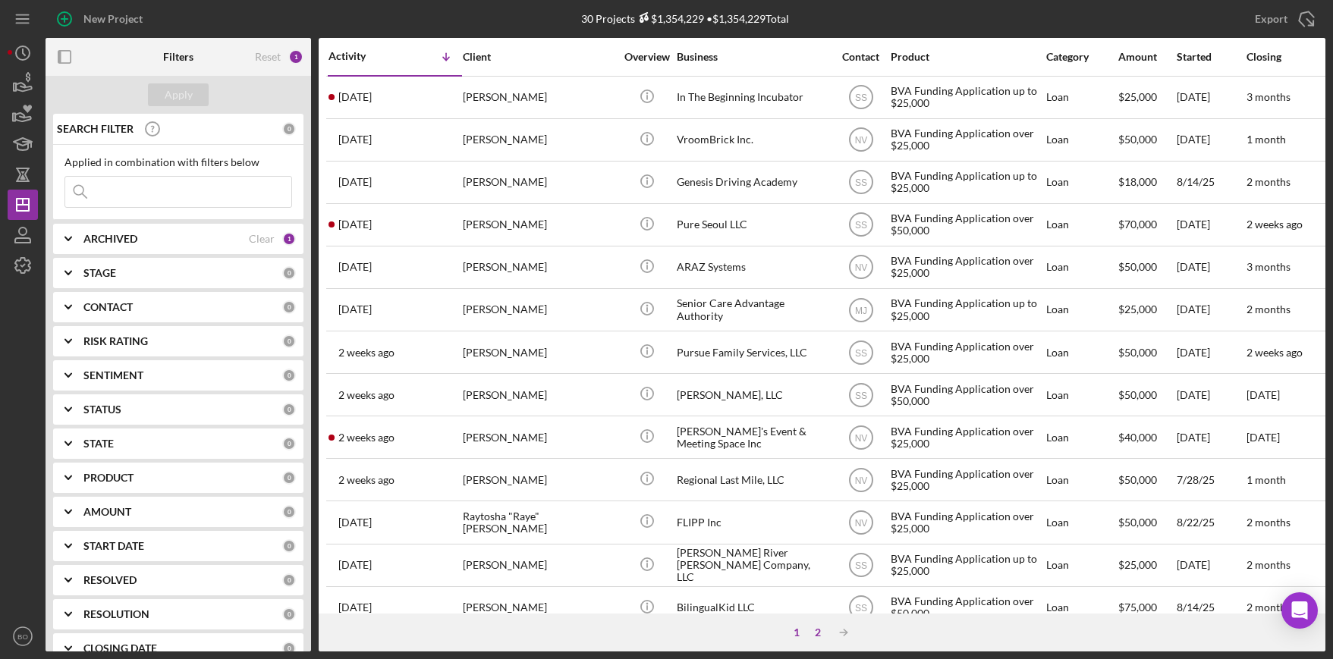
click at [818, 636] on div "2" at bounding box center [817, 633] width 21 height 12
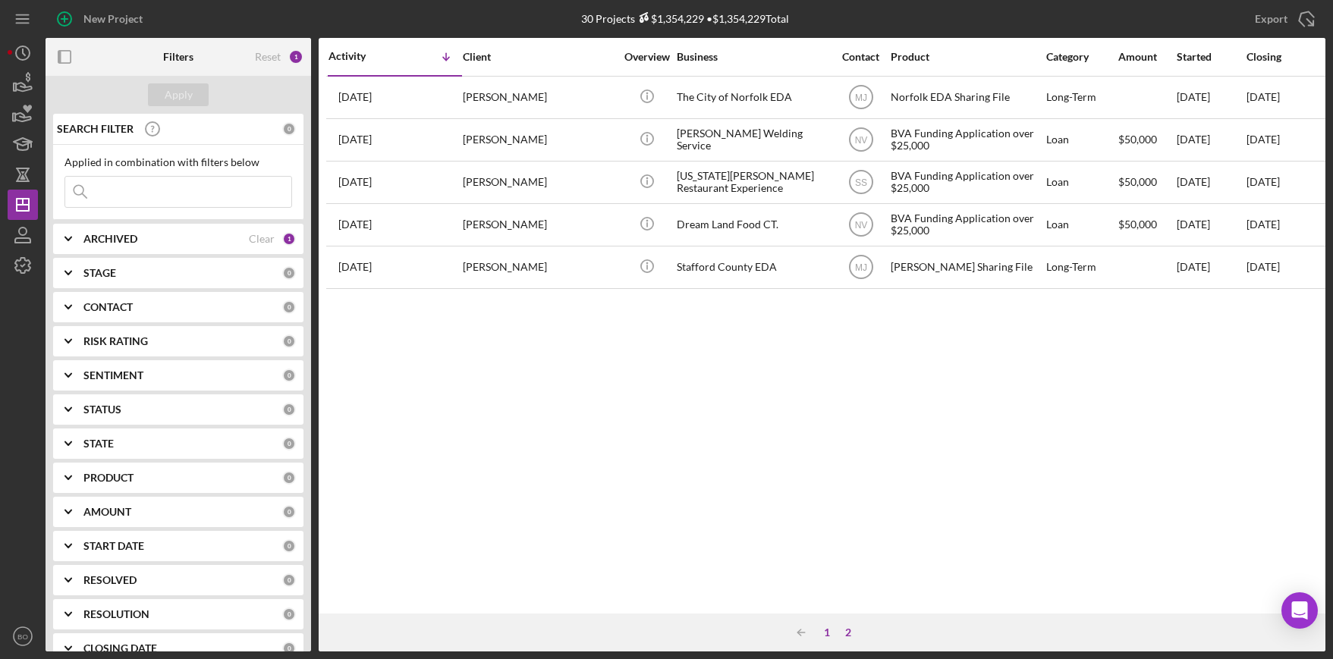
click at [828, 636] on div "1" at bounding box center [826, 633] width 21 height 12
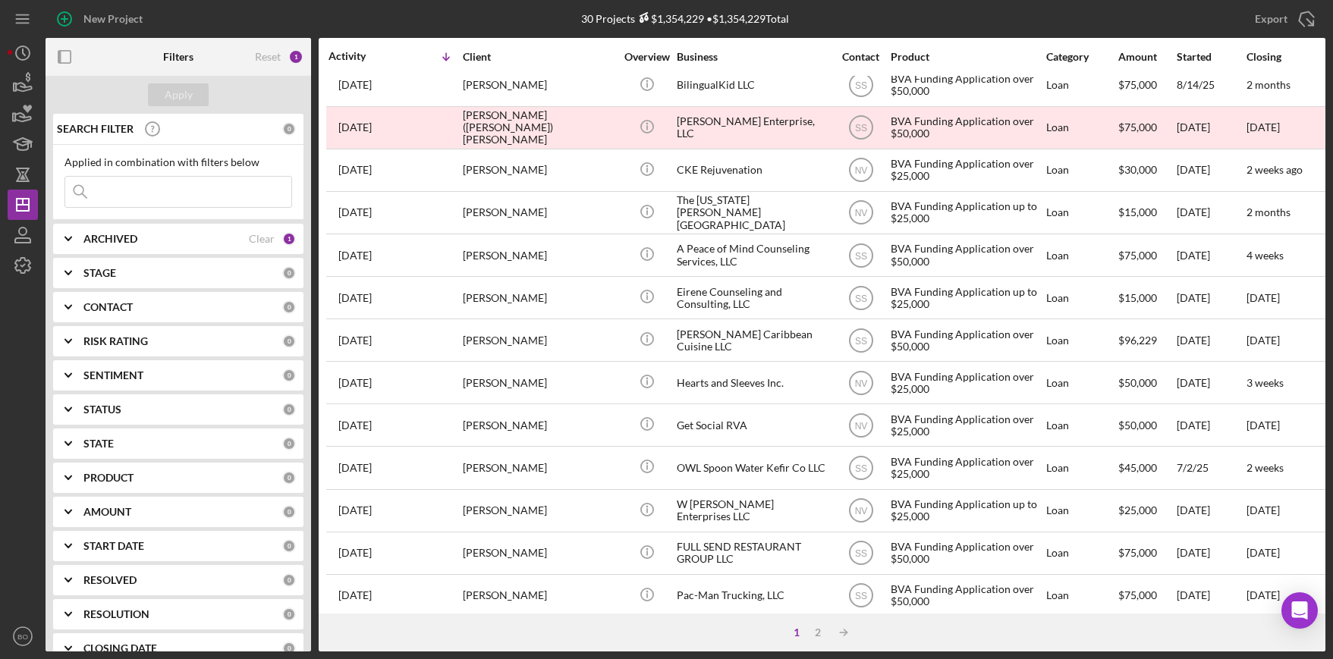
scroll to position [545, 0]
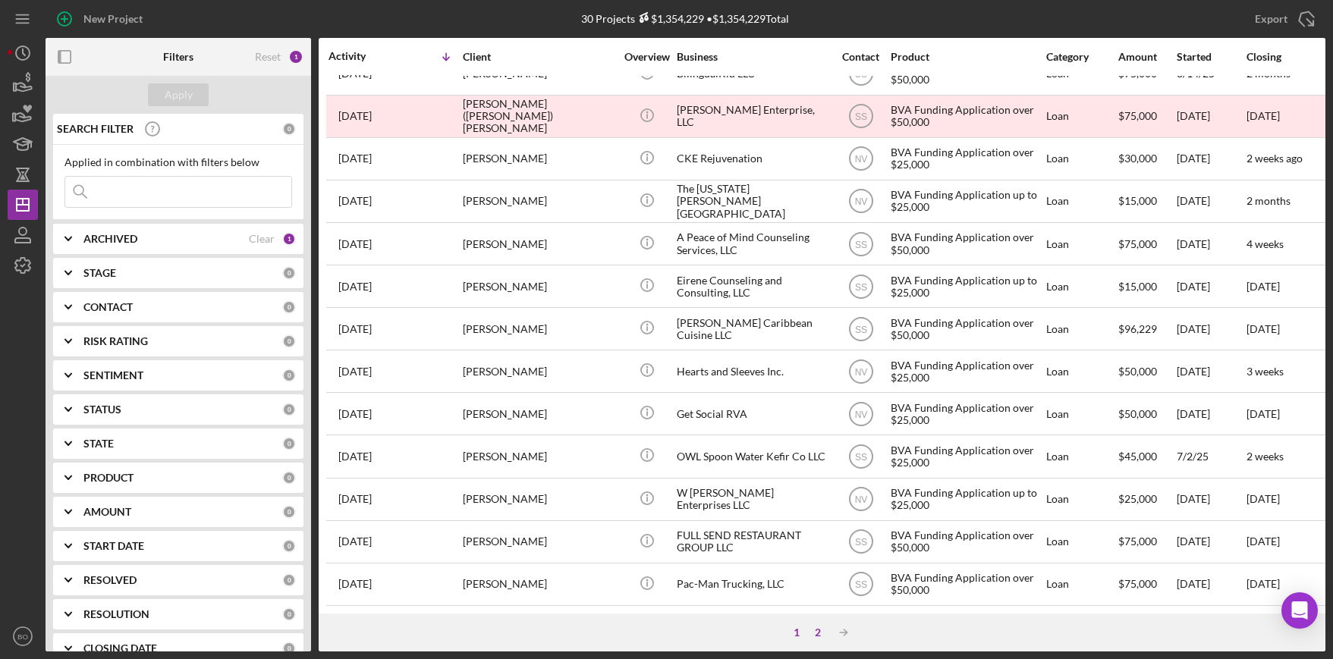
click at [817, 636] on div "2" at bounding box center [817, 633] width 21 height 12
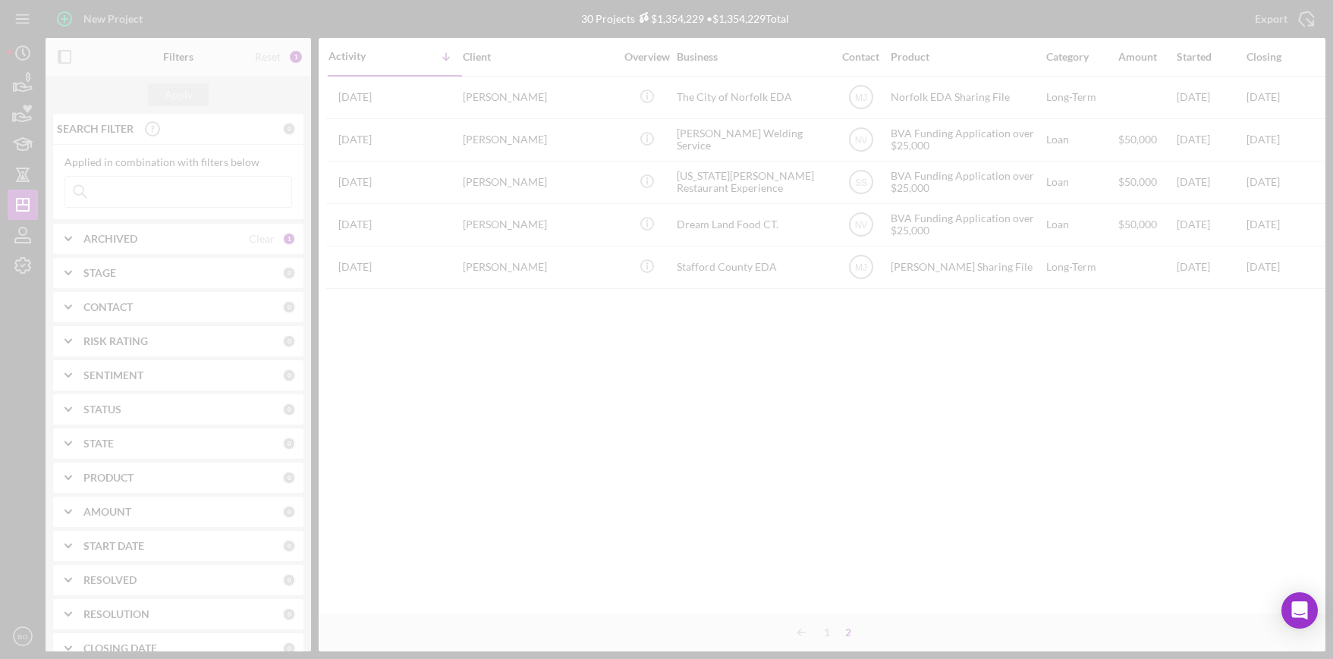
scroll to position [0, 0]
